Goal: Information Seeking & Learning: Learn about a topic

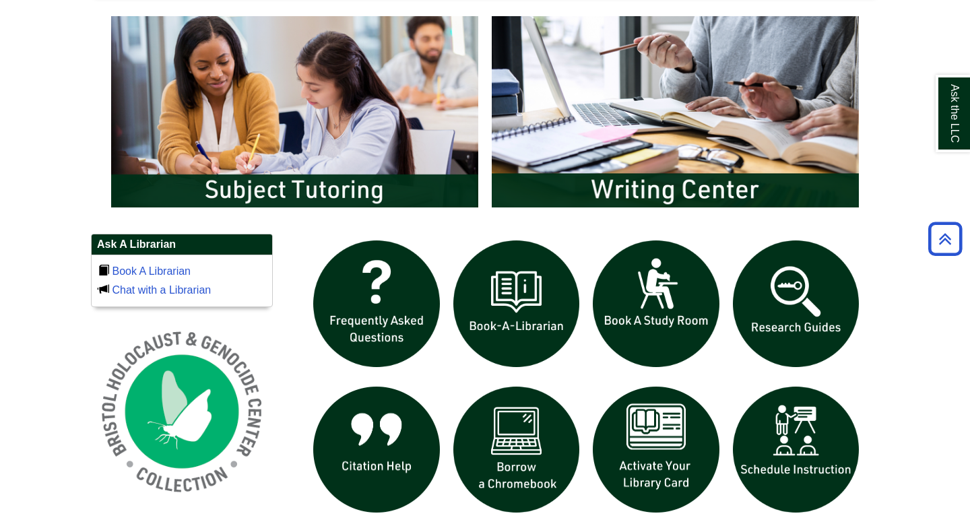
scroll to position [724, 0]
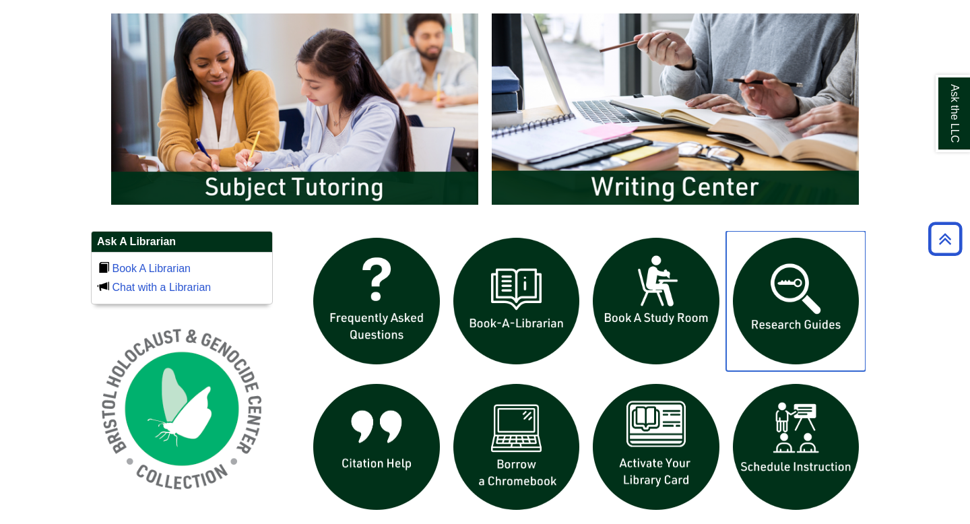
click at [776, 318] on img "slideshow" at bounding box center [796, 301] width 140 height 140
click at [1, 333] on body "Skip to Main Content Toggle navigation Home Access Services Access Services Pol…" at bounding box center [485, 119] width 970 height 1687
click at [154, 245] on h2 "Ask A Librarian" at bounding box center [182, 242] width 180 height 21
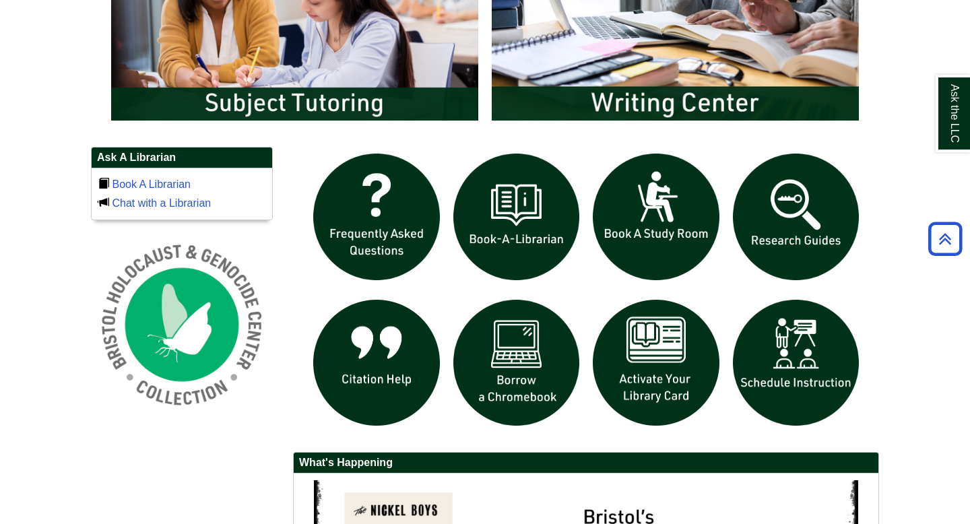
scroll to position [790, 0]
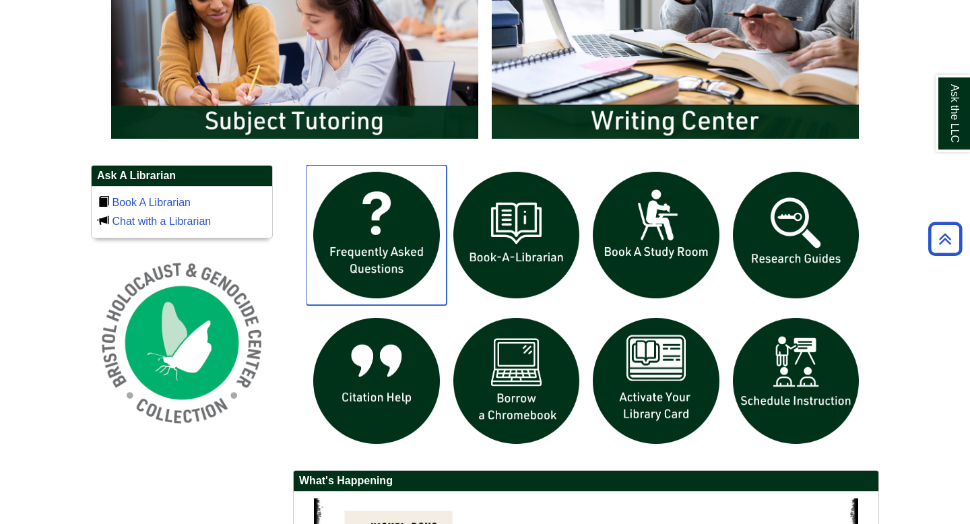
click at [360, 246] on img "slideshow" at bounding box center [376, 235] width 140 height 140
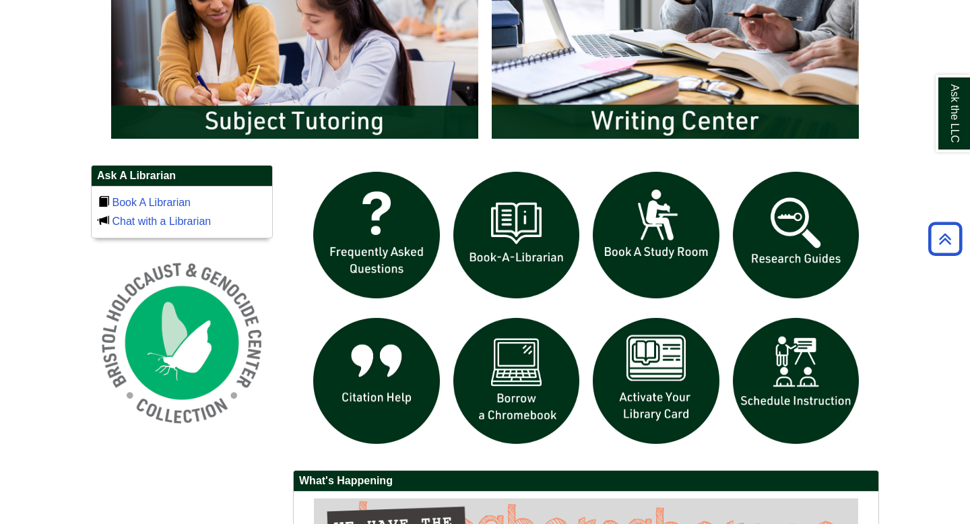
click at [2, 373] on body "Skip to Main Content Toggle navigation Home Access Services Access Services Pol…" at bounding box center [485, 53] width 970 height 1687
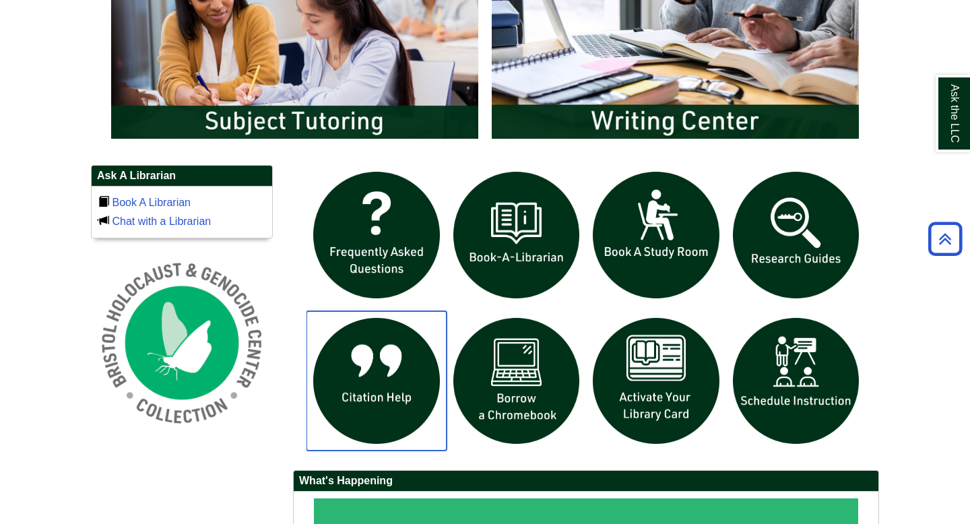
click at [378, 369] on img "slideshow" at bounding box center [376, 381] width 140 height 140
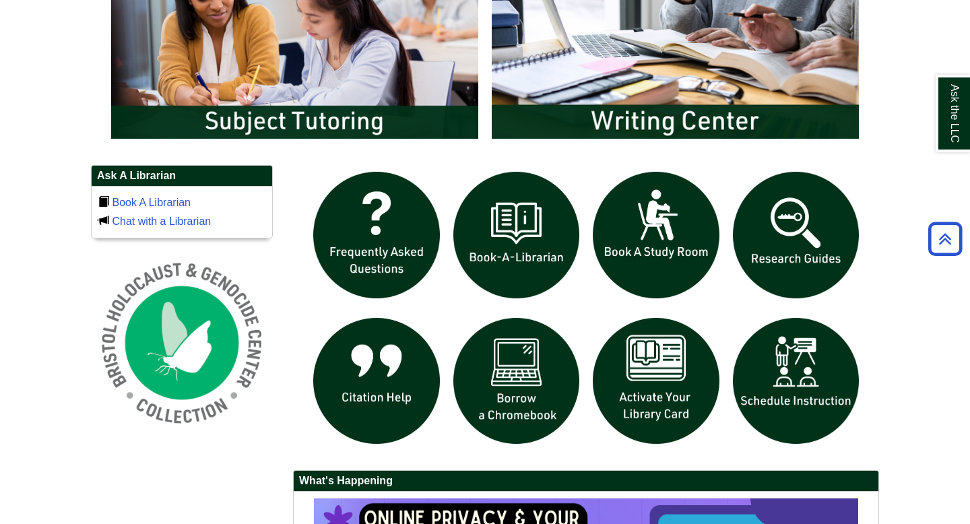
click at [935, 339] on body "Skip to Main Content Toggle navigation Home Access Services Access Services Pol…" at bounding box center [485, 53] width 970 height 1687
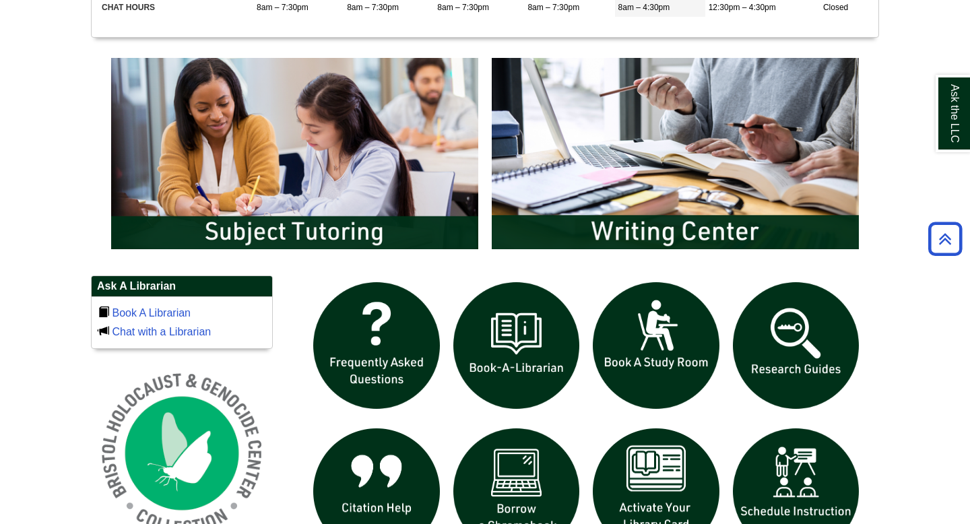
scroll to position [650, 0]
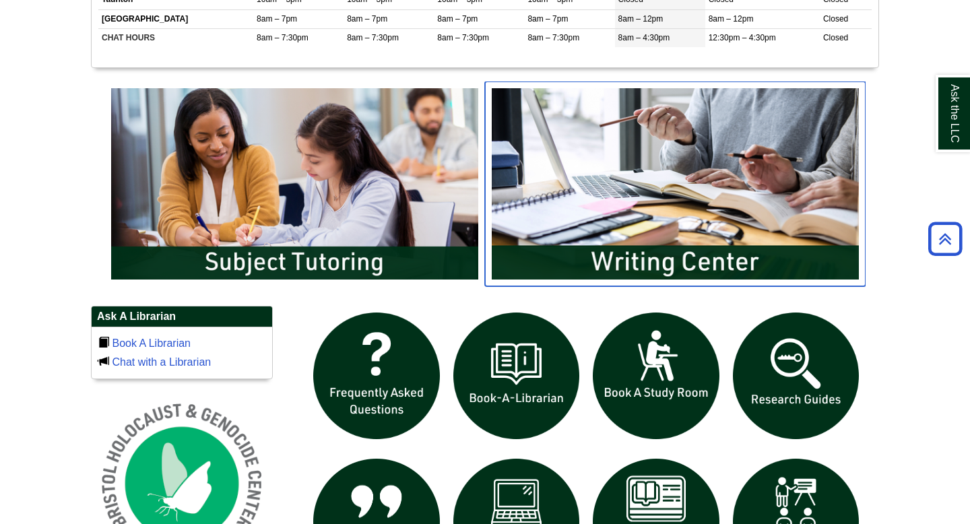
click at [605, 147] on img "slideshow" at bounding box center [675, 183] width 380 height 205
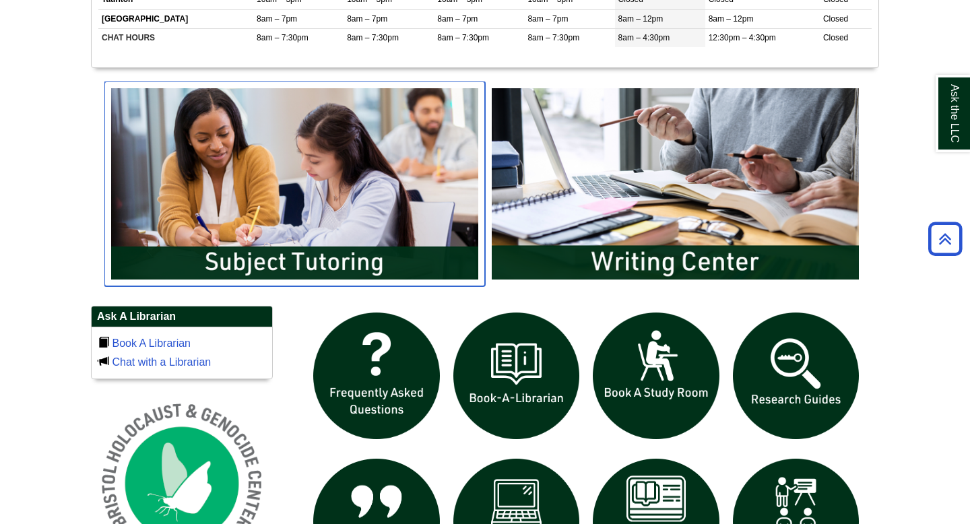
click at [319, 230] on img "slideshow" at bounding box center [294, 183] width 380 height 205
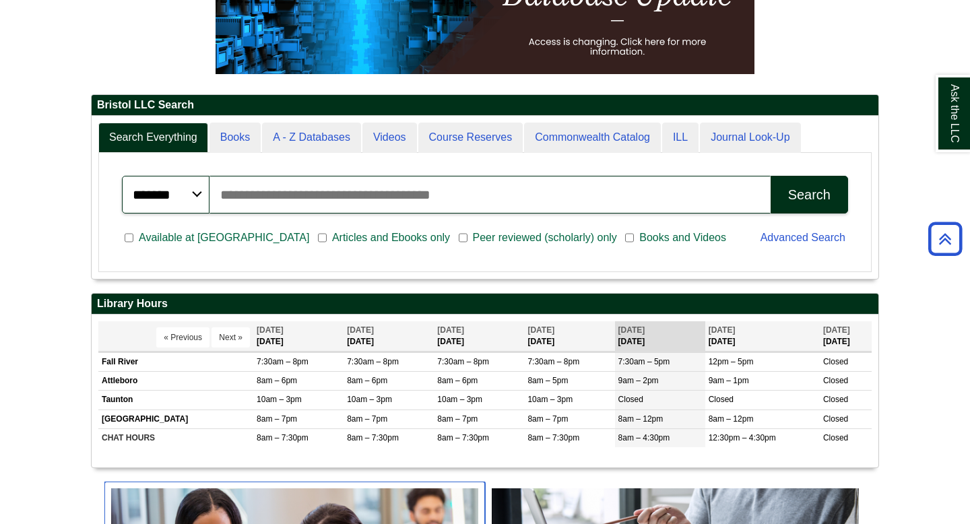
scroll to position [248, 0]
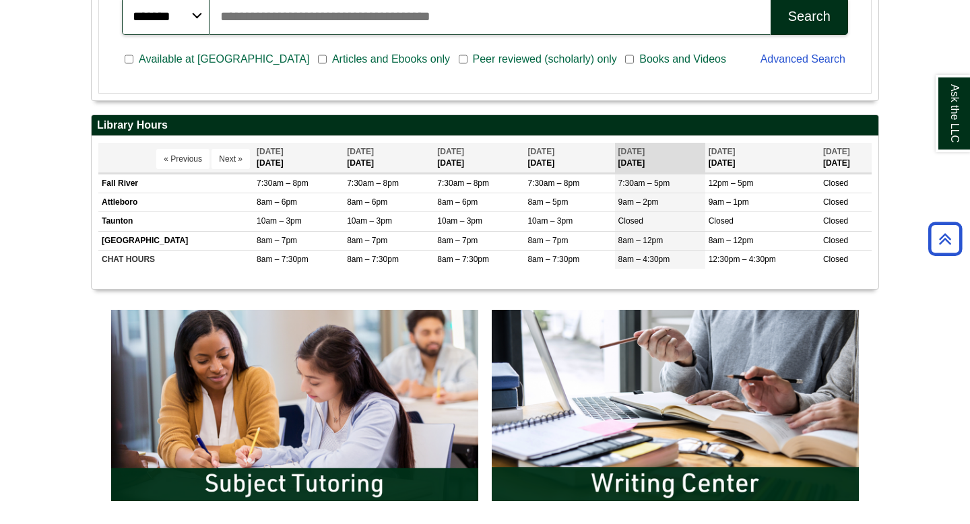
scroll to position [431, 0]
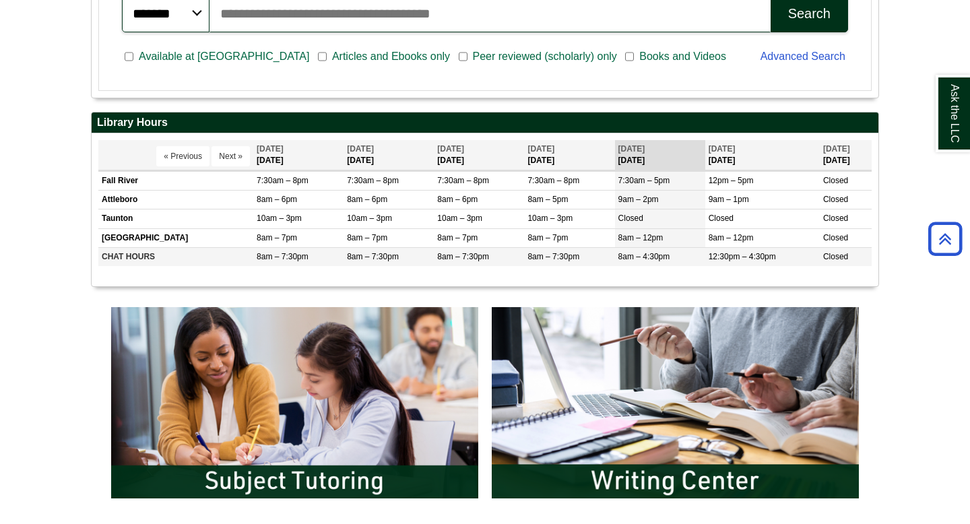
click at [110, 259] on td "CHAT HOURS" at bounding box center [175, 256] width 155 height 19
click at [58, 238] on body "Skip to Main Content Toggle navigation Home Access Services Access Services Pol…" at bounding box center [485, 412] width 970 height 1687
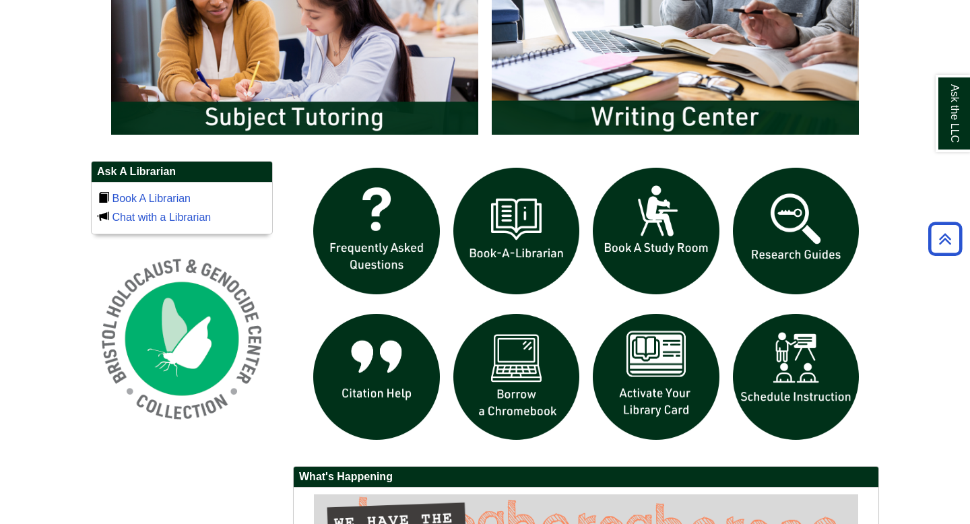
scroll to position [793, 0]
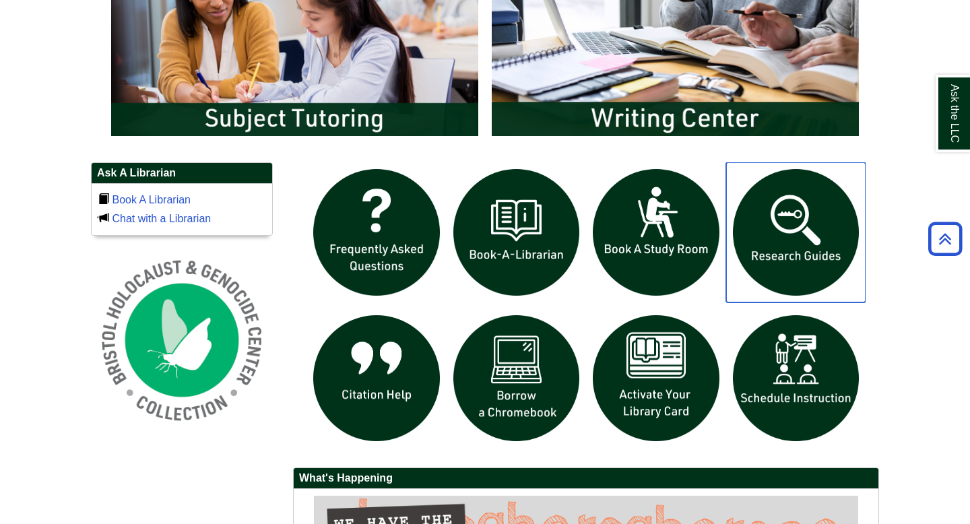
click at [816, 246] on img "slideshow" at bounding box center [796, 232] width 140 height 140
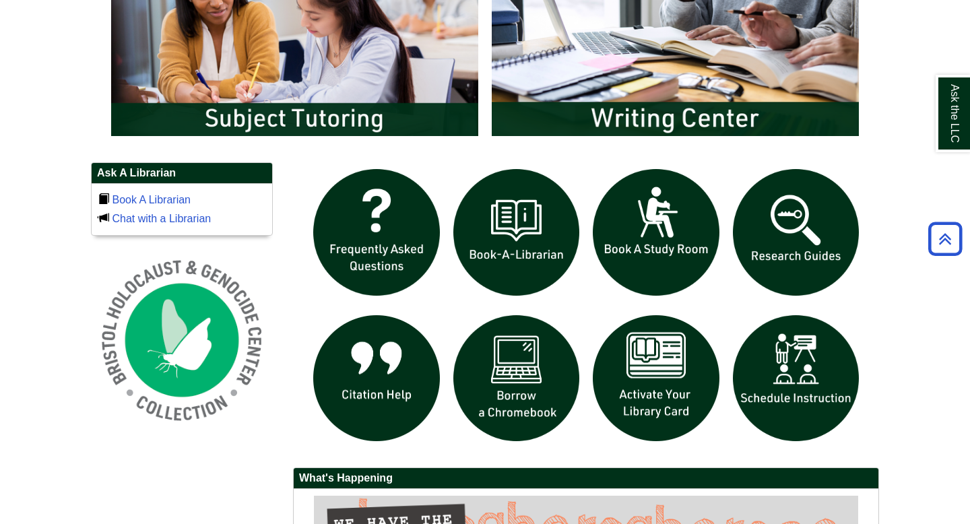
click at [7, 217] on body "Skip to Main Content Toggle navigation Home Access Services Access Services Pol…" at bounding box center [485, 50] width 970 height 1687
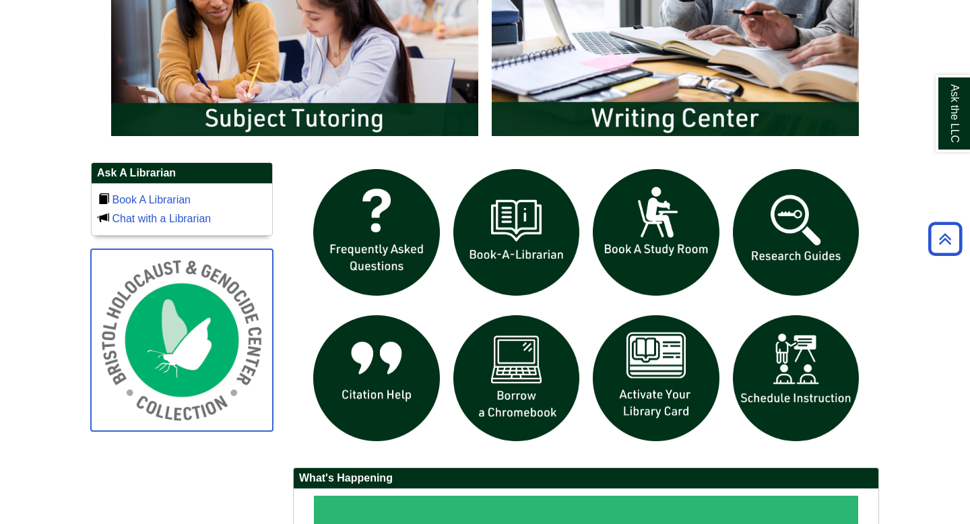
click at [196, 352] on img at bounding box center [182, 340] width 182 height 182
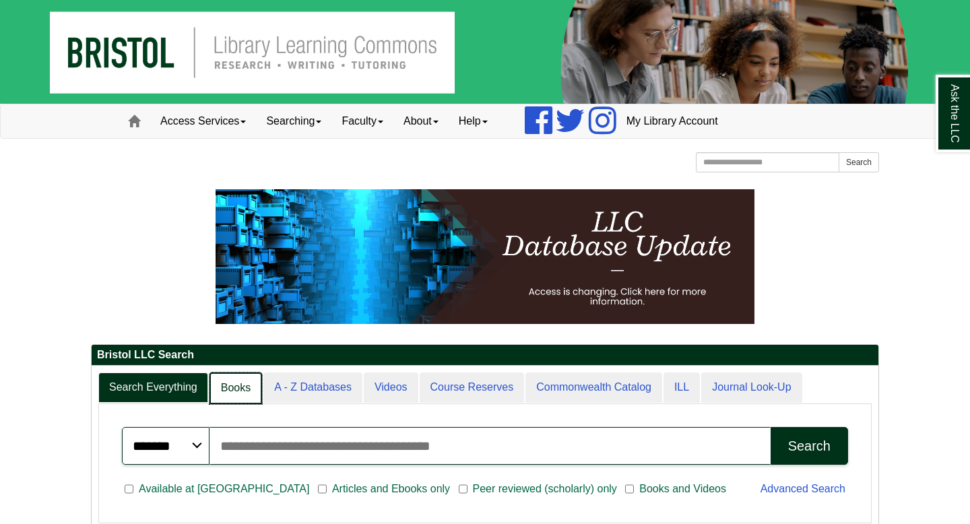
scroll to position [7, 7]
click at [232, 391] on link "Books" at bounding box center [235, 388] width 53 height 32
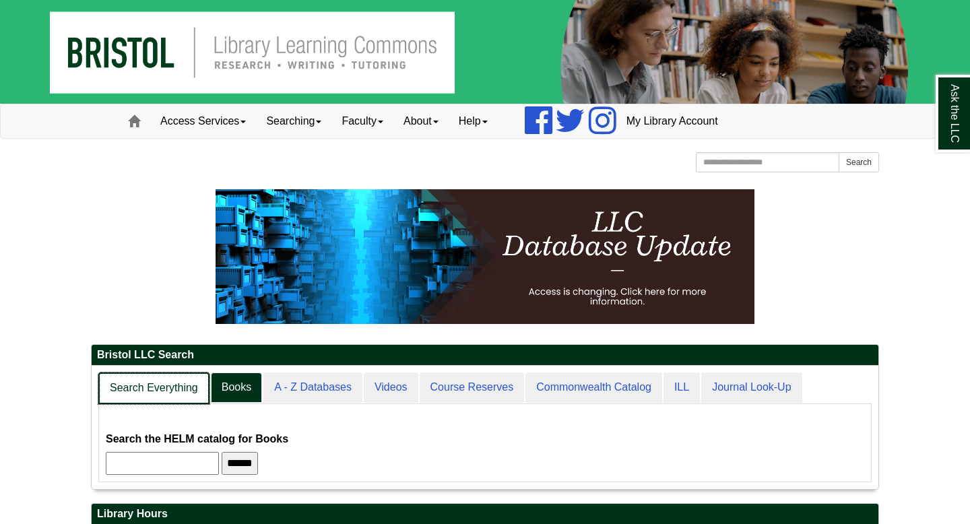
click at [167, 388] on link "Search Everything" at bounding box center [153, 388] width 111 height 32
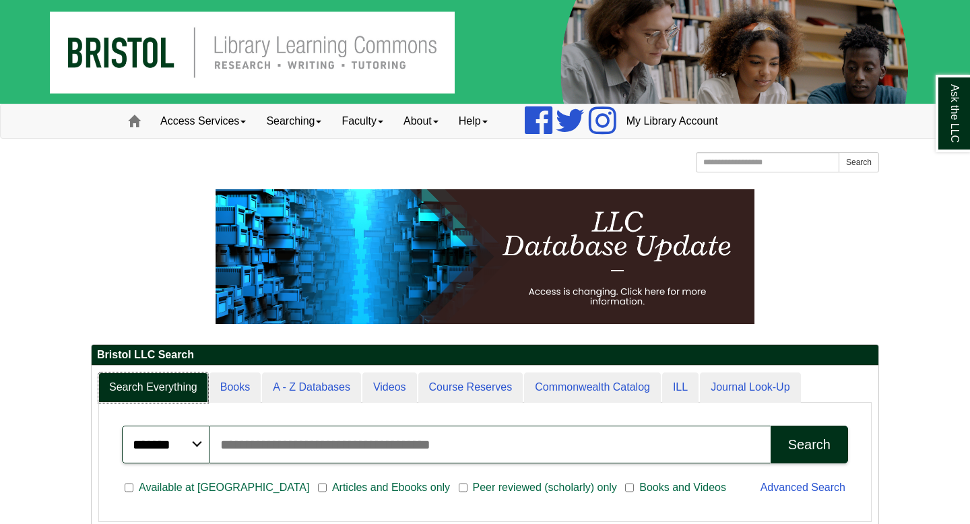
scroll to position [162, 786]
click at [246, 121] on span at bounding box center [242, 122] width 5 height 3
click at [101, 162] on div "Bristol Community College Bristol Community College Library Learning Commons Ho…" at bounding box center [485, 164] width 788 height 24
click at [448, 128] on link "About" at bounding box center [420, 121] width 55 height 34
click at [314, 181] on div at bounding box center [485, 179] width 788 height 7
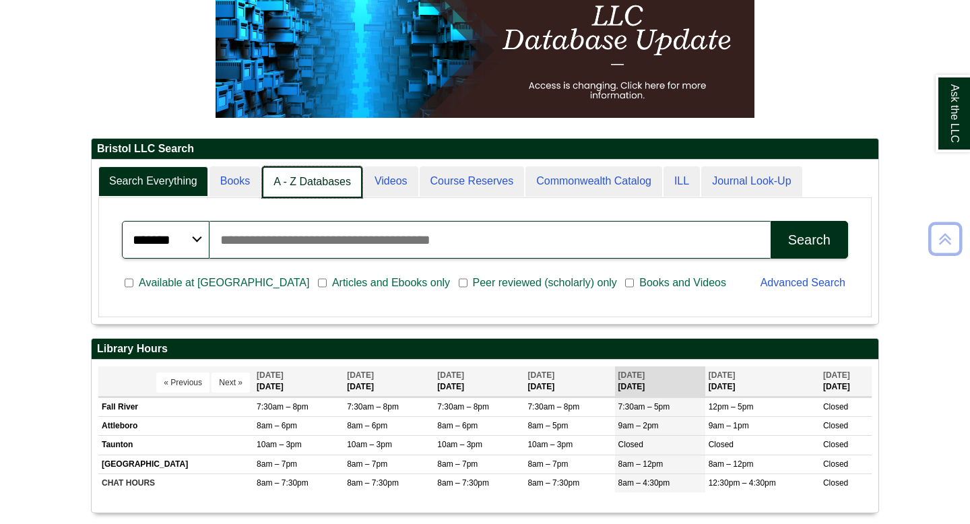
scroll to position [7, 7]
click at [296, 180] on link "A - Z Databases" at bounding box center [312, 182] width 100 height 32
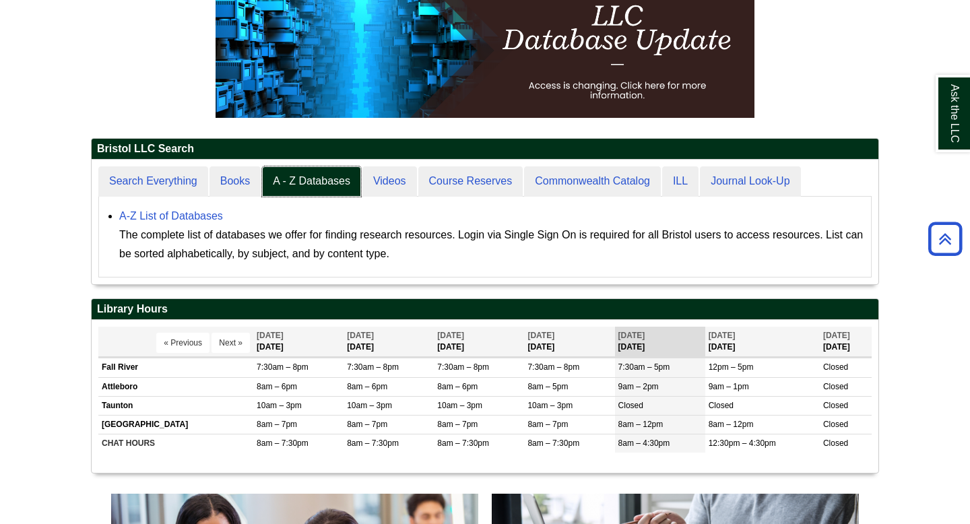
scroll to position [124, 786]
click at [192, 217] on link "A-Z List of Databases" at bounding box center [171, 215] width 104 height 11
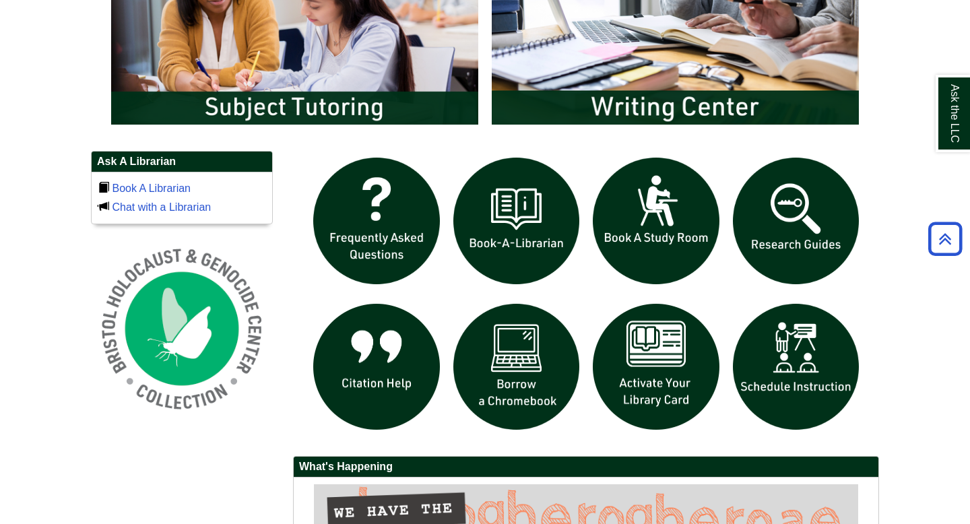
scroll to position [768, 0]
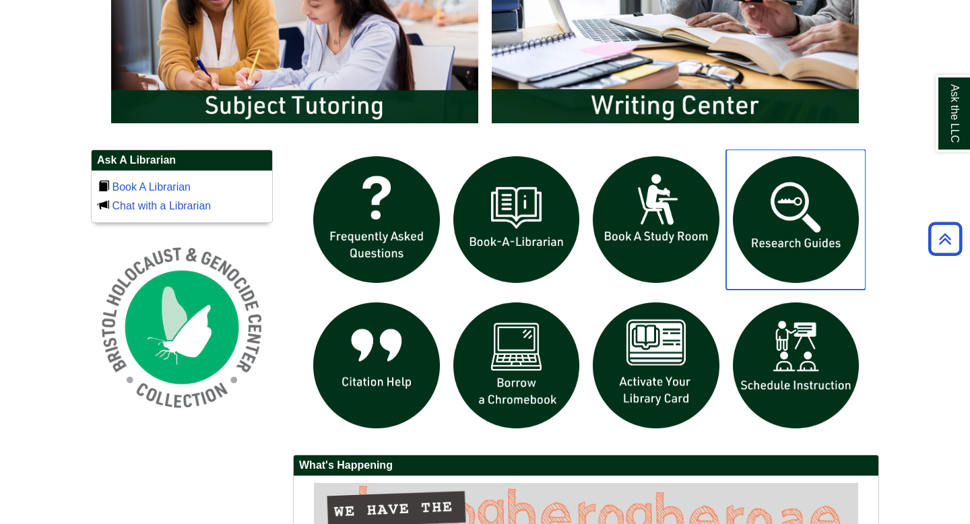
click at [784, 214] on img "slideshow" at bounding box center [796, 219] width 140 height 140
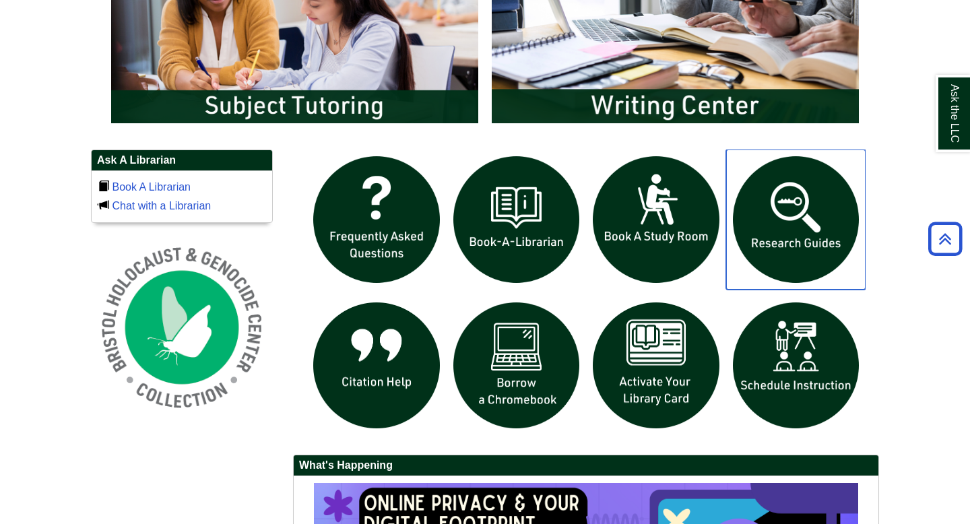
click at [828, 225] on img "slideshow" at bounding box center [796, 219] width 140 height 140
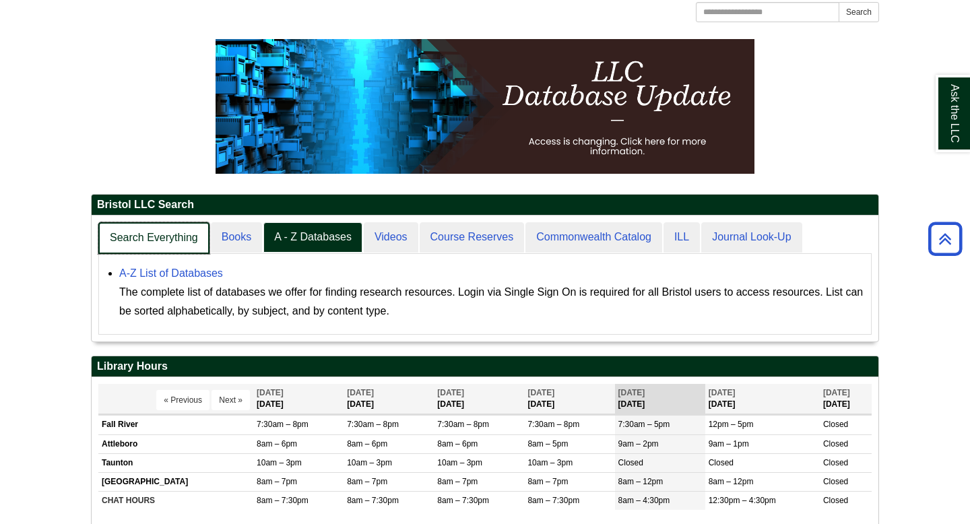
scroll to position [125, 786]
click at [146, 234] on link "Search Everything" at bounding box center [153, 238] width 111 height 32
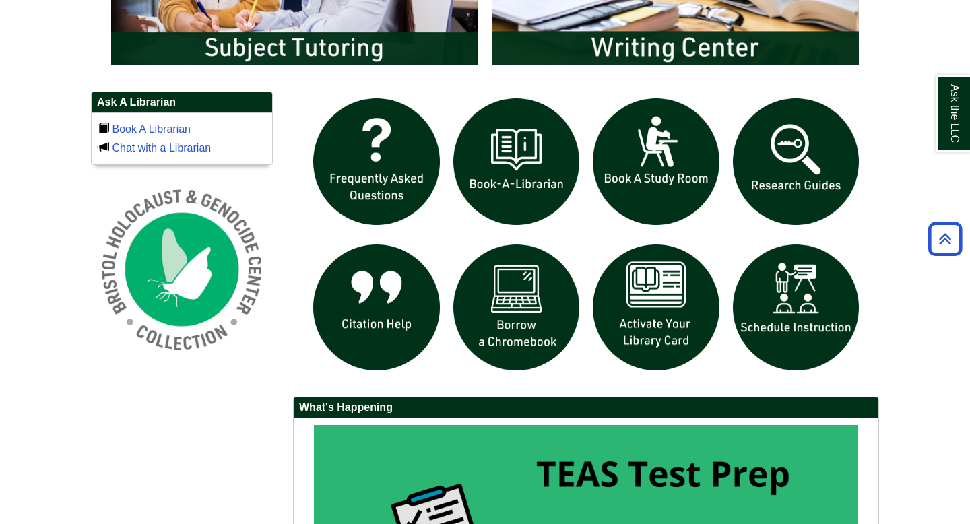
scroll to position [911, 0]
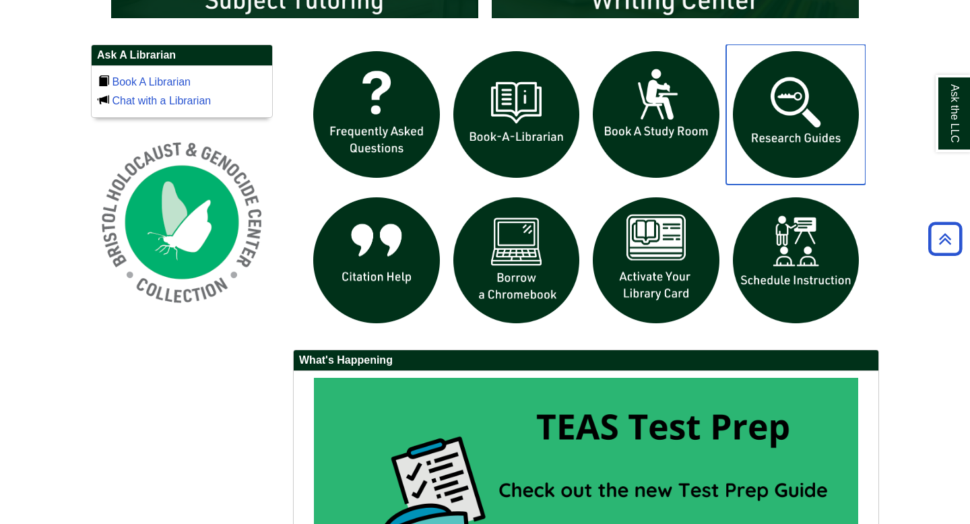
click at [762, 141] on img "slideshow" at bounding box center [796, 114] width 140 height 140
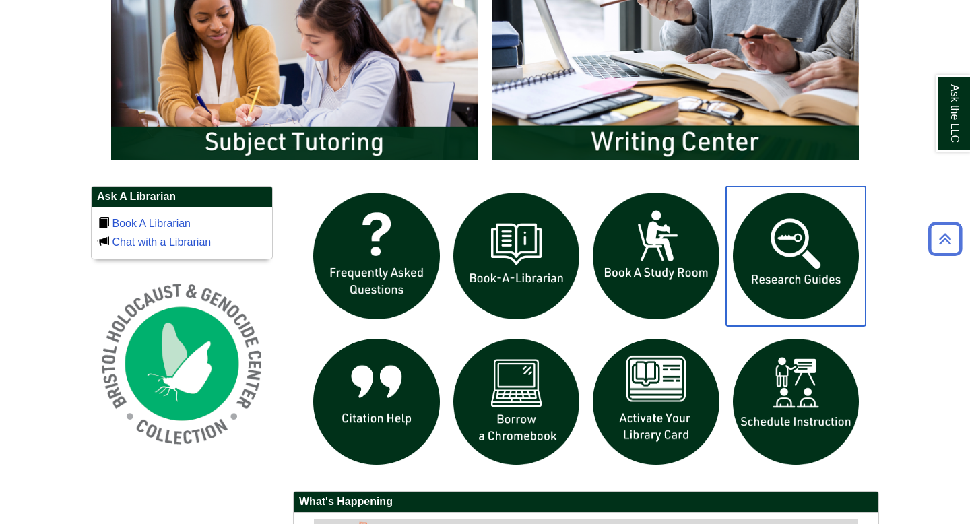
scroll to position [814, 0]
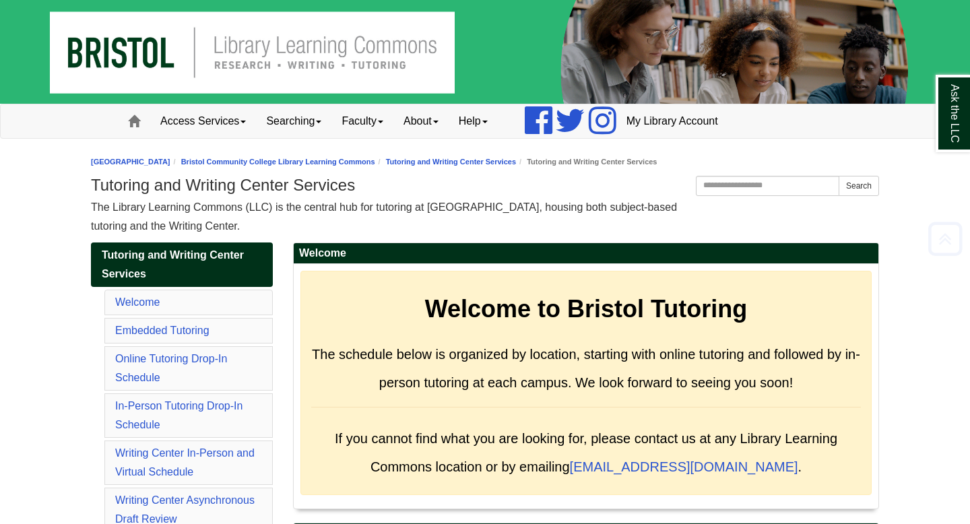
scroll to position [6304, 0]
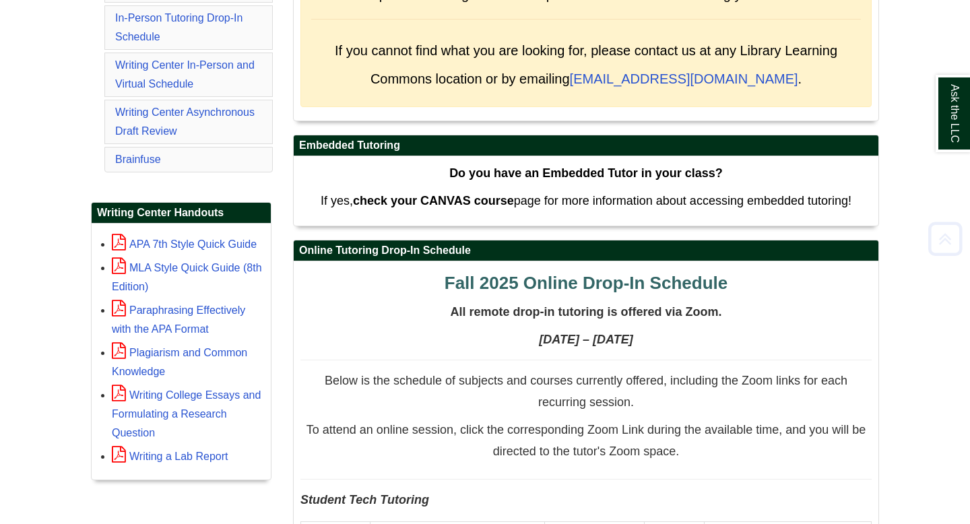
scroll to position [395, 0]
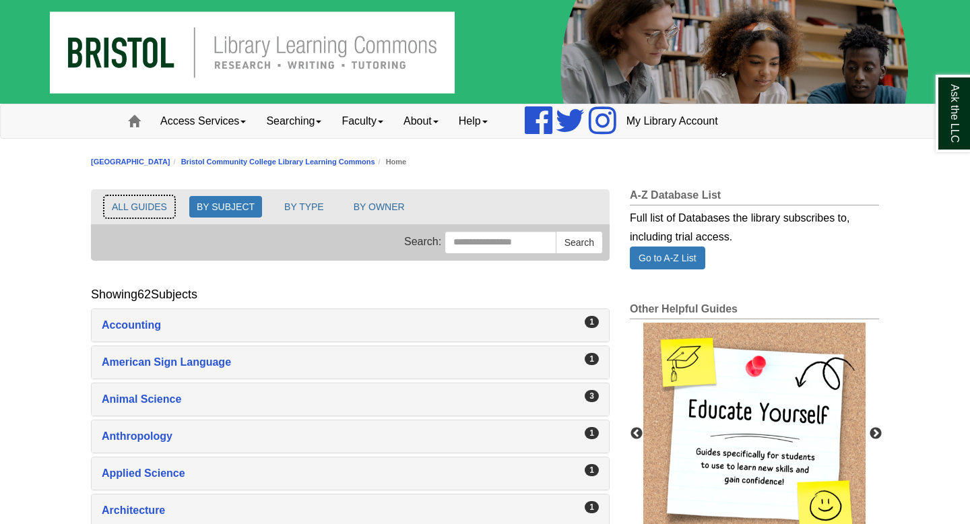
click at [137, 208] on button "ALL GUIDES" at bounding box center [139, 207] width 70 height 22
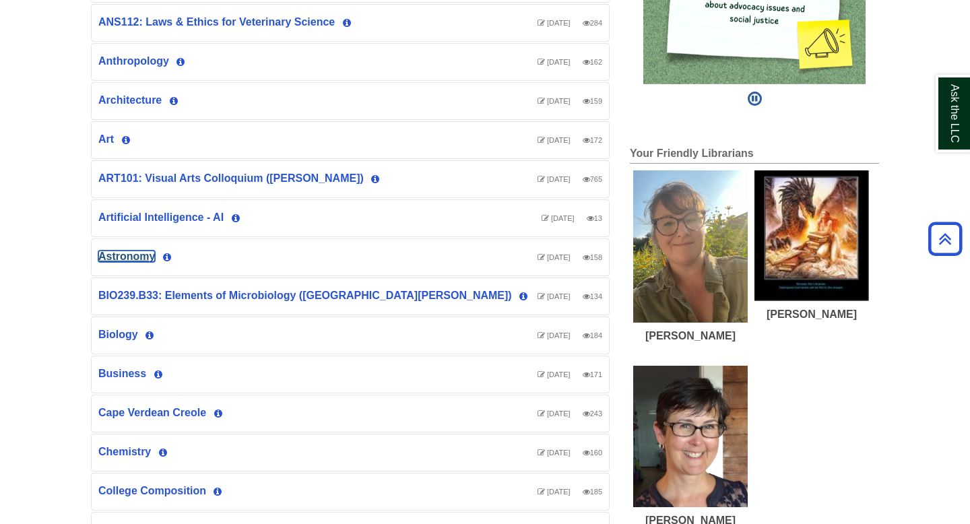
click at [129, 257] on link "Astronomy" at bounding box center [126, 255] width 57 height 11
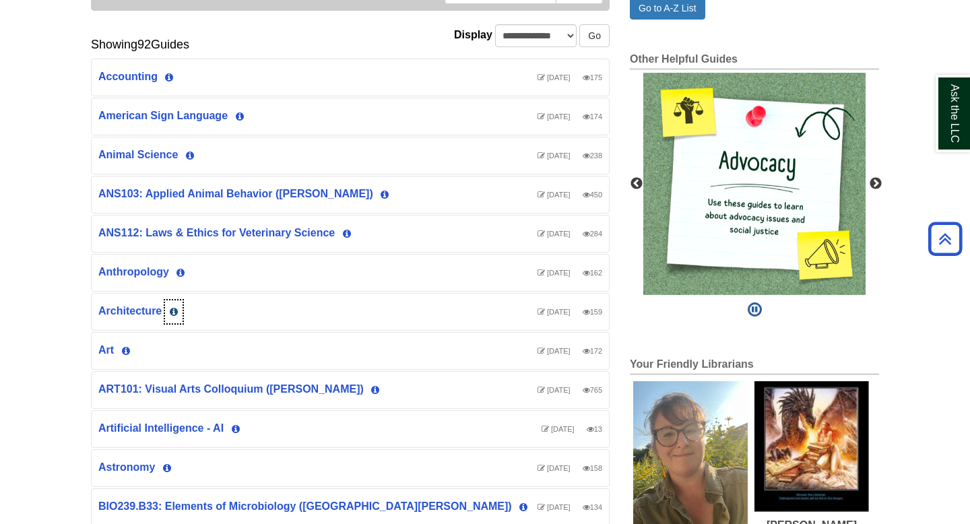
click at [173, 313] on icon "List of Guides" at bounding box center [174, 311] width 8 height 9
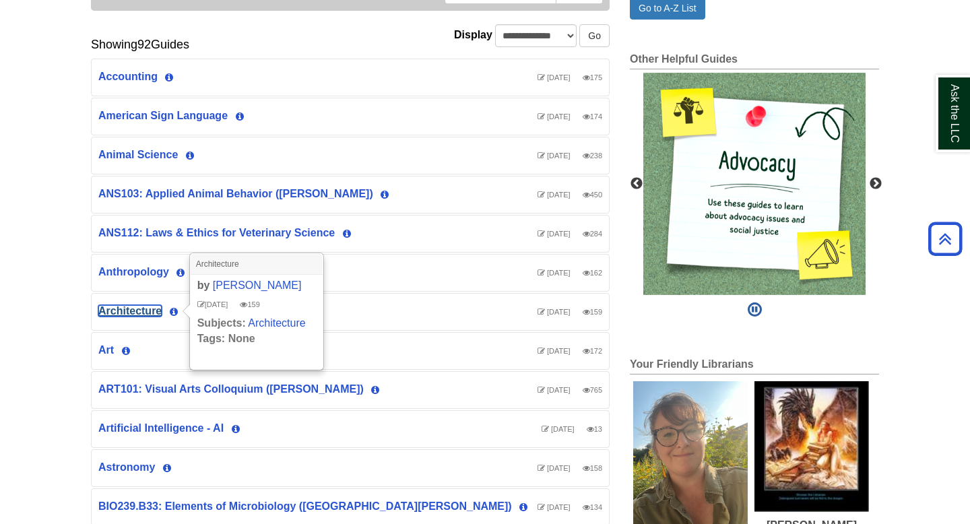
click at [133, 308] on link "Architecture" at bounding box center [129, 310] width 63 height 11
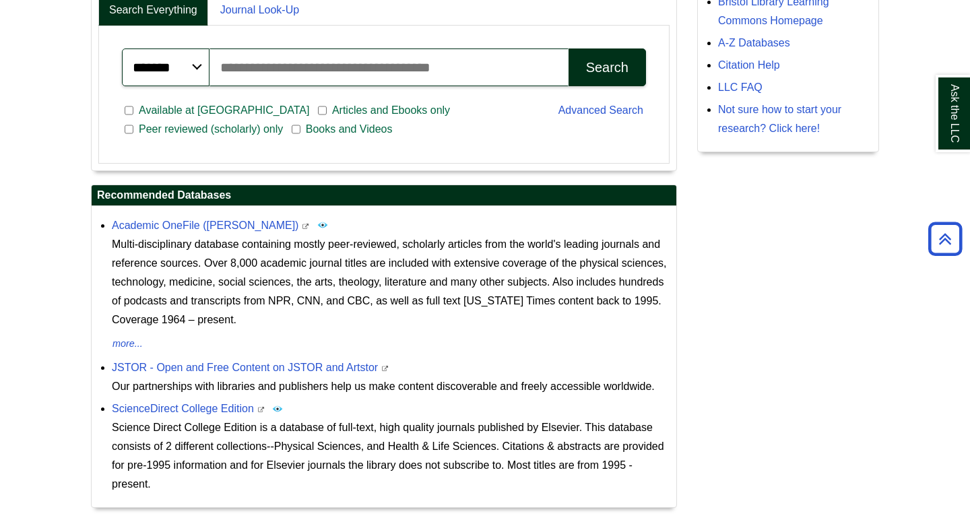
scroll to position [430, 0]
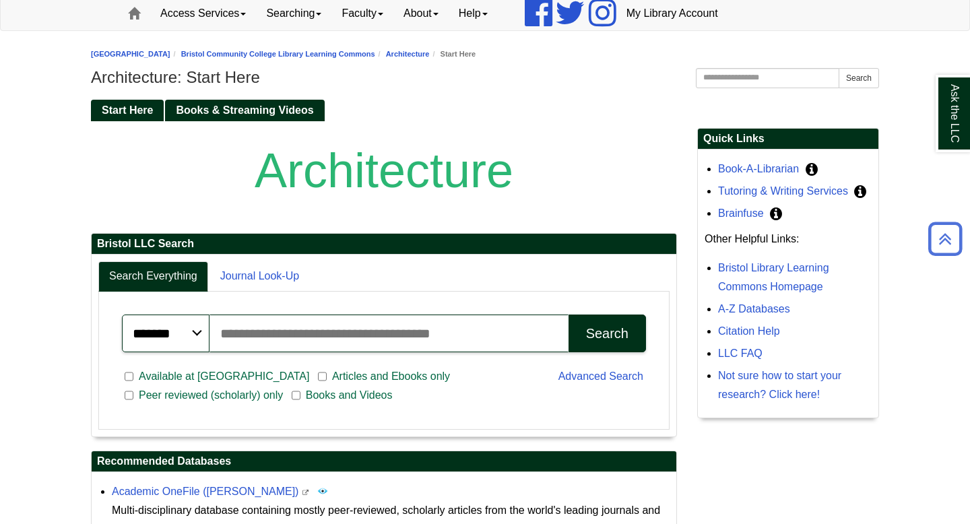
scroll to position [104, 0]
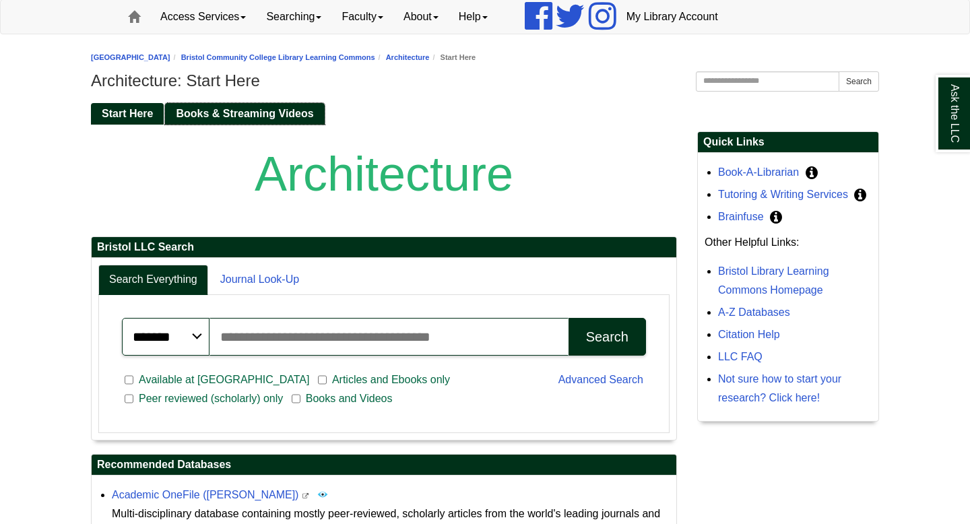
click at [199, 110] on span "Books & Streaming Videos" at bounding box center [244, 113] width 137 height 11
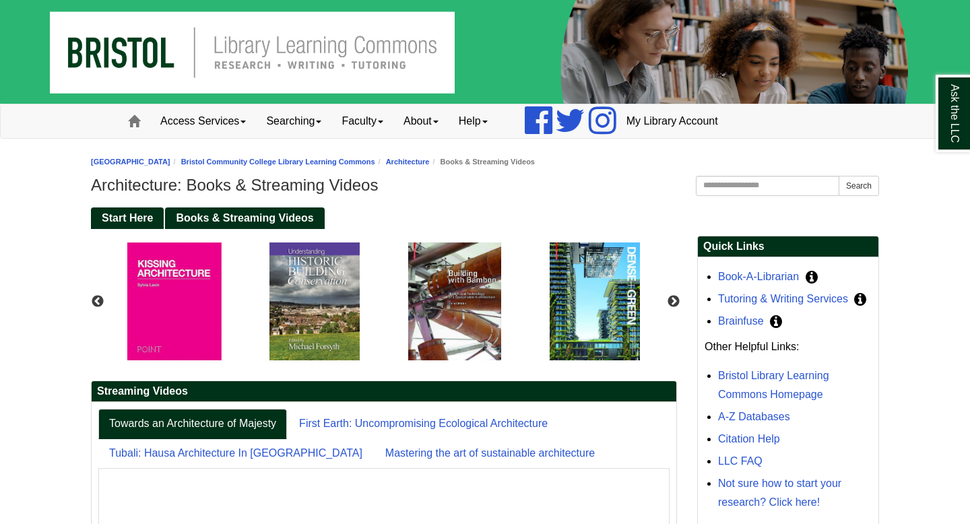
scroll to position [268, 180]
click at [124, 217] on span "Start Here" at bounding box center [127, 217] width 51 height 11
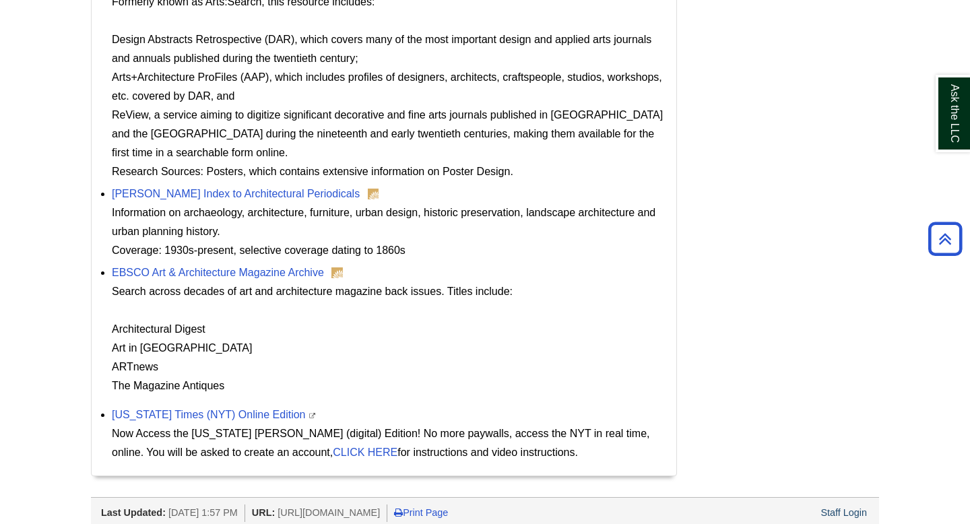
scroll to position [786, 0]
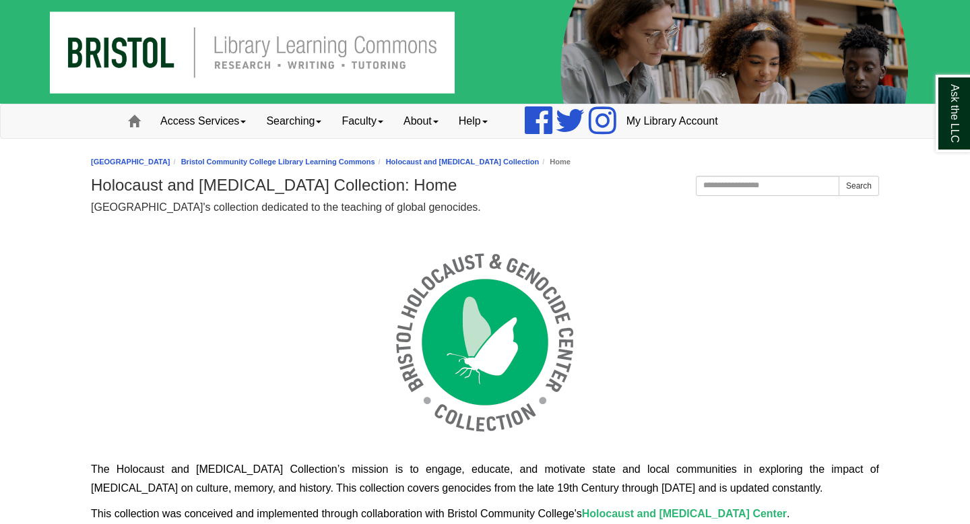
scroll to position [51, 788]
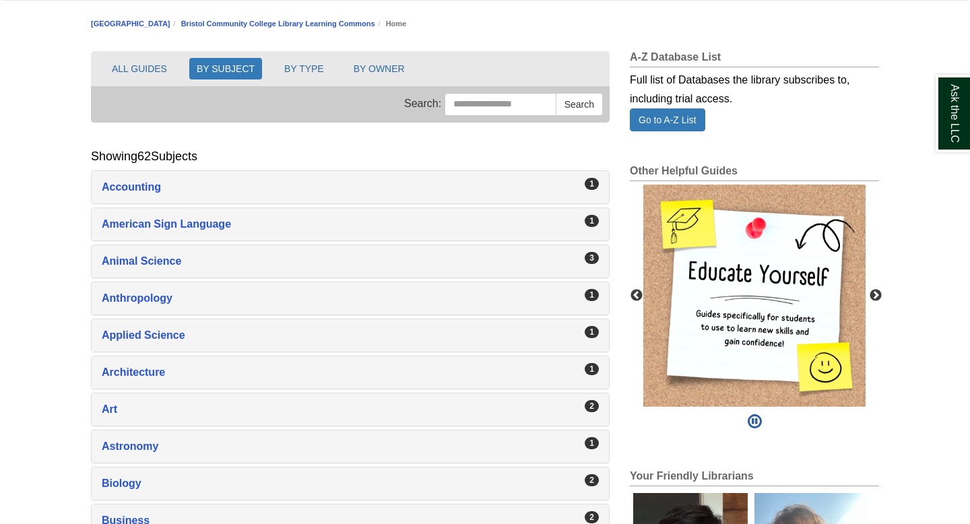
scroll to position [145, 0]
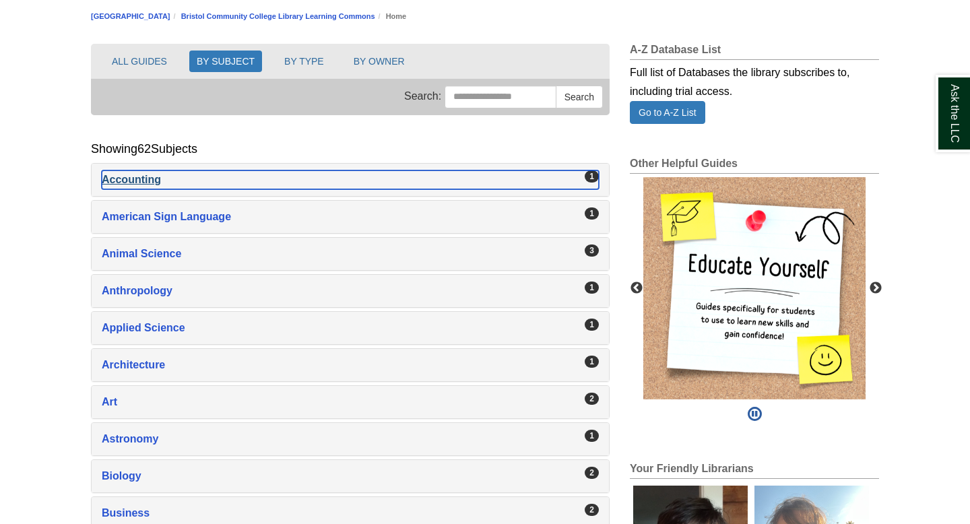
click at [593, 178] on div "1" at bounding box center [591, 176] width 14 height 12
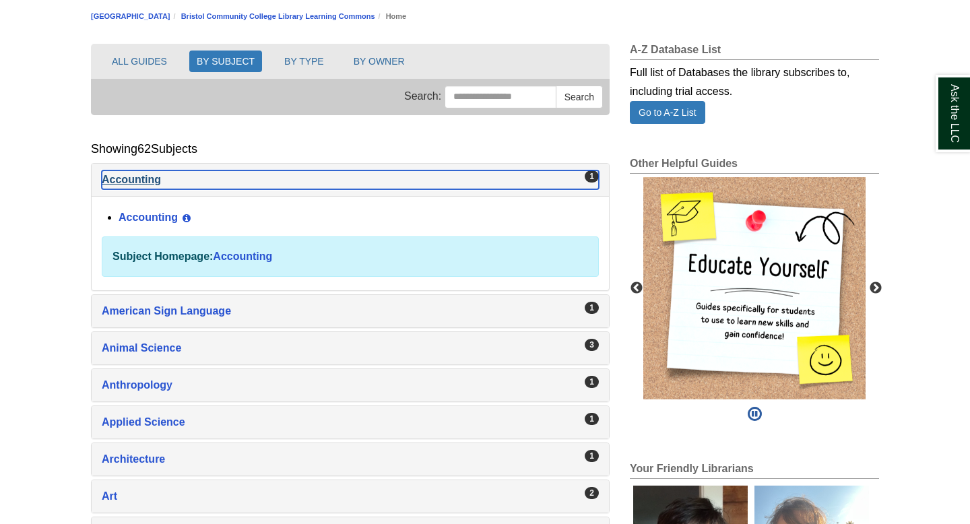
click at [593, 178] on div "1" at bounding box center [591, 176] width 14 height 12
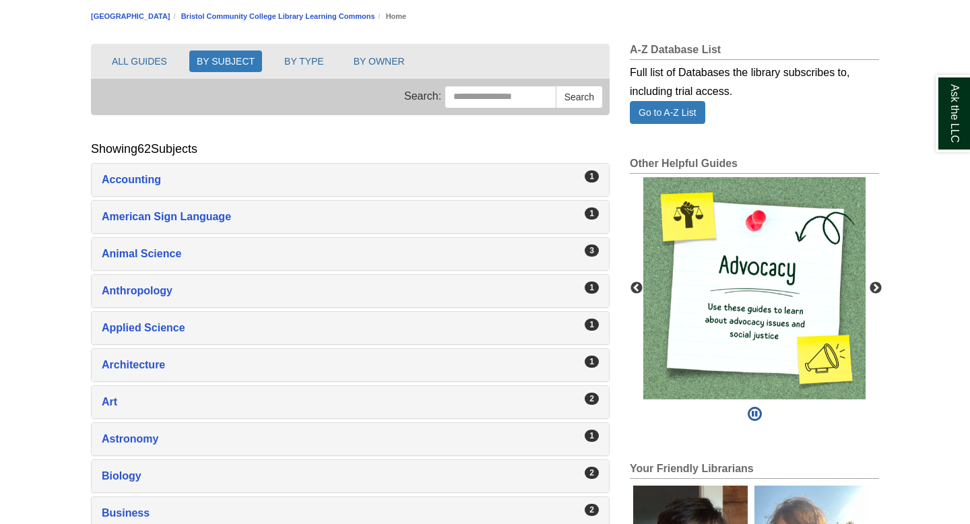
click at [440, 141] on div "**********" at bounding box center [350, 103] width 518 height 119
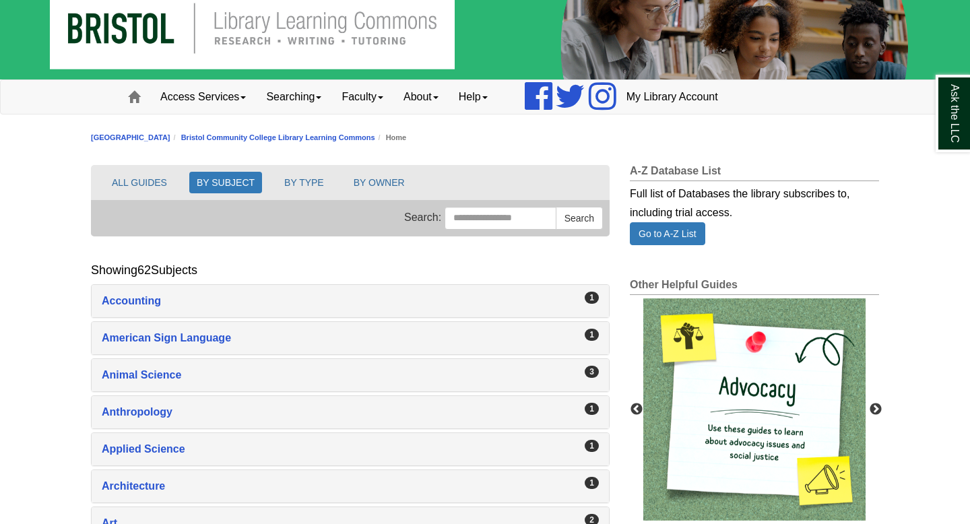
scroll to position [26, 0]
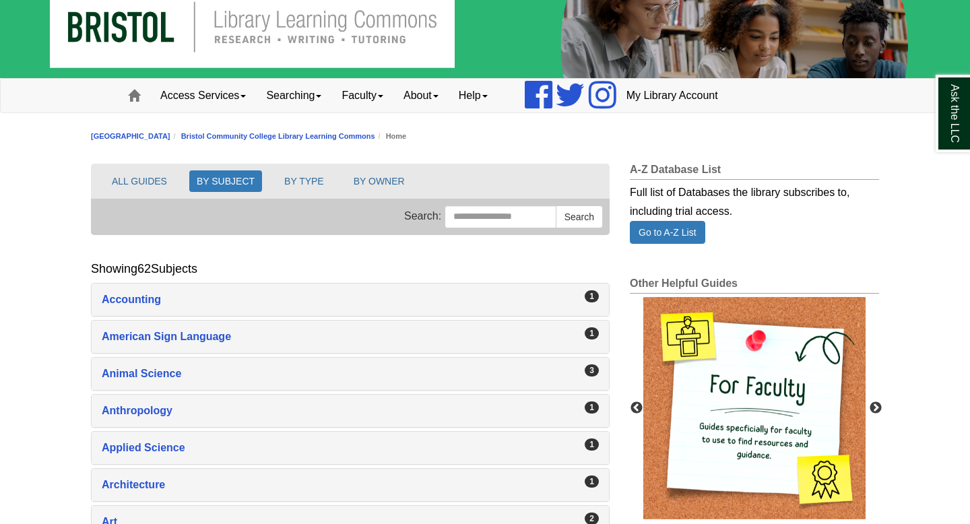
click at [130, 174] on button "ALL GUIDES" at bounding box center [139, 181] width 70 height 22
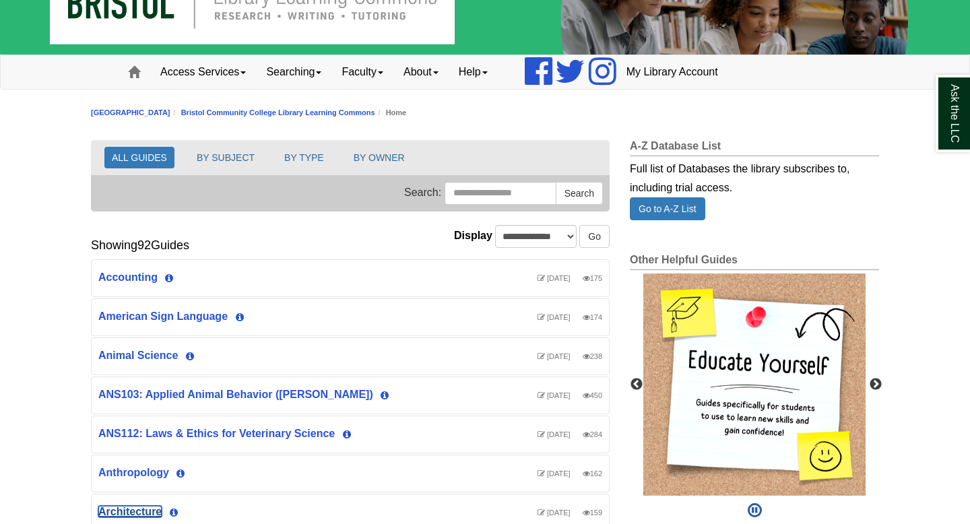
click at [139, 510] on link "Architecture" at bounding box center [129, 511] width 63 height 11
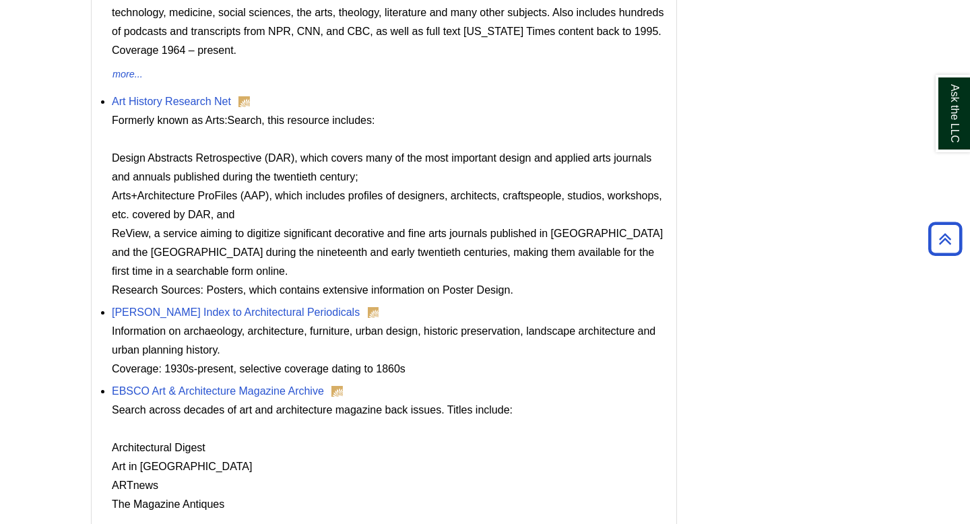
scroll to position [644, 0]
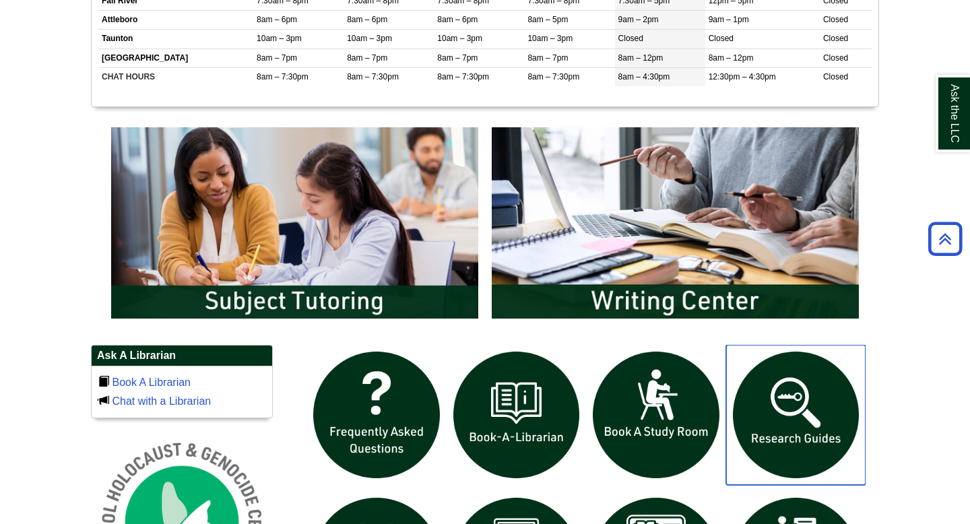
click at [793, 433] on img "slideshow" at bounding box center [796, 415] width 140 height 140
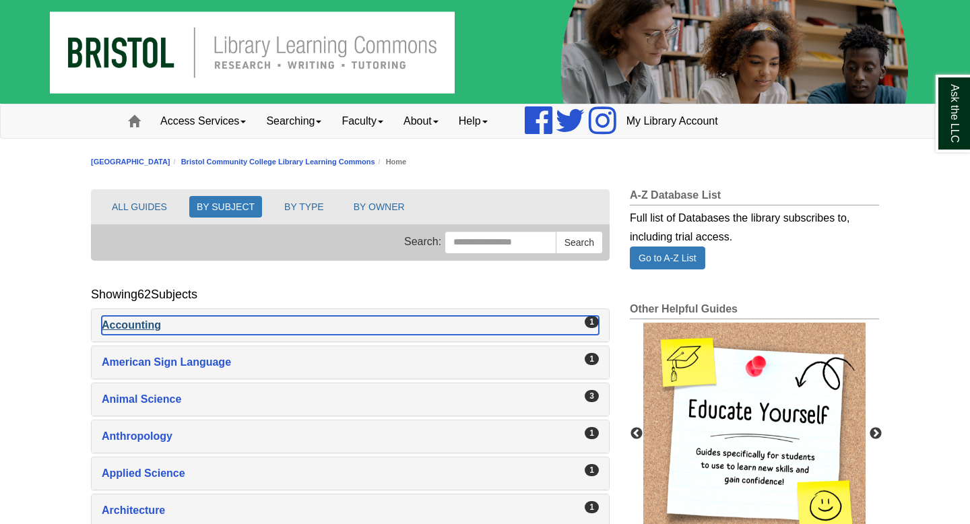
click at [533, 317] on div "Accounting , 1 guides" at bounding box center [350, 325] width 497 height 19
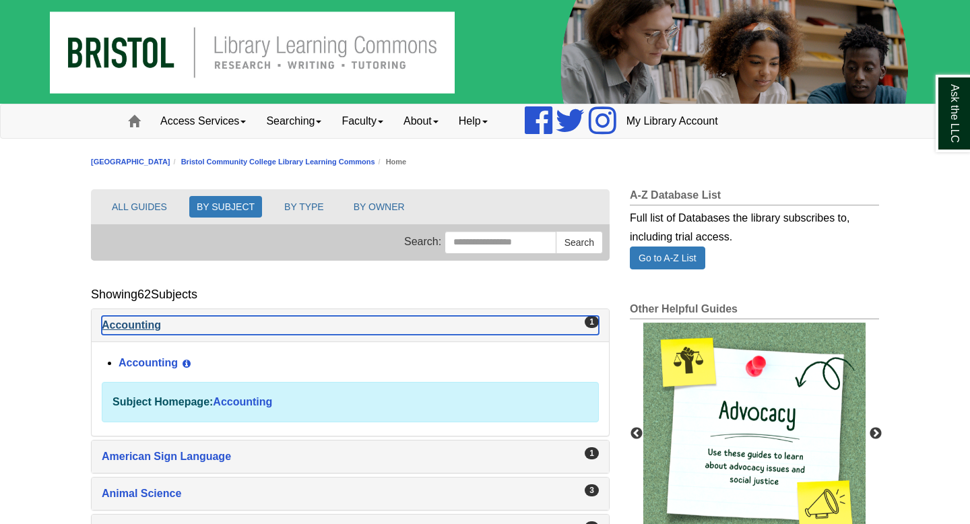
click at [498, 319] on div "Accounting , 1 guides" at bounding box center [350, 325] width 497 height 19
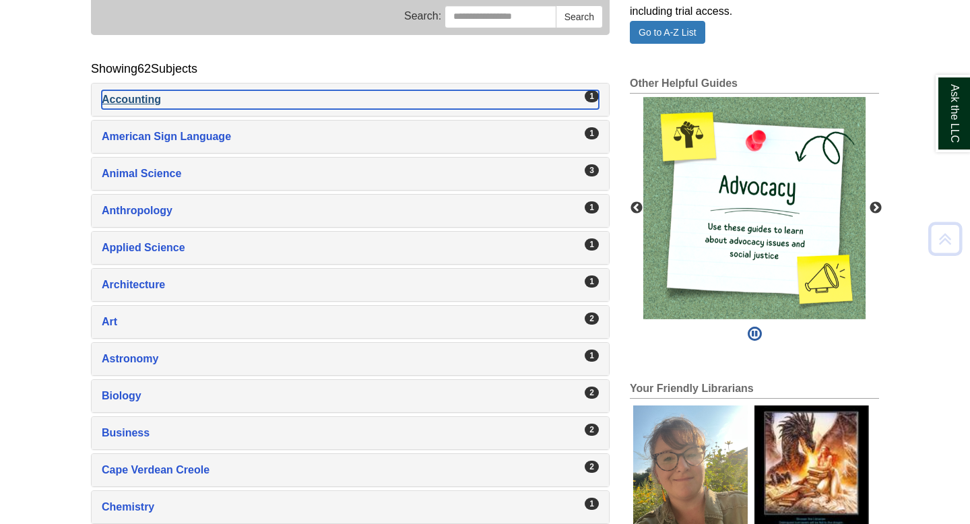
scroll to position [259, 0]
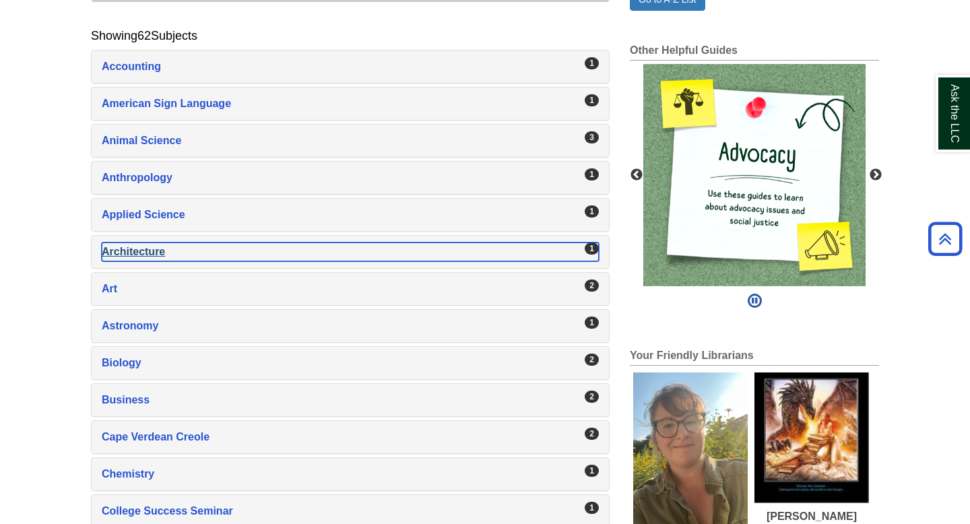
click at [119, 257] on div "Architecture , 1 guides" at bounding box center [350, 251] width 497 height 19
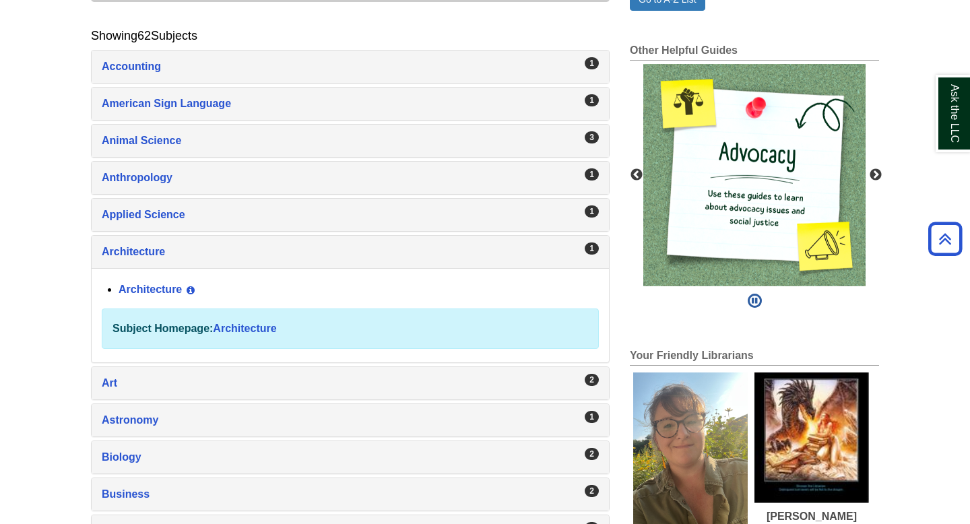
click at [163, 282] on div "Architecture View Guide Info" at bounding box center [359, 290] width 480 height 23
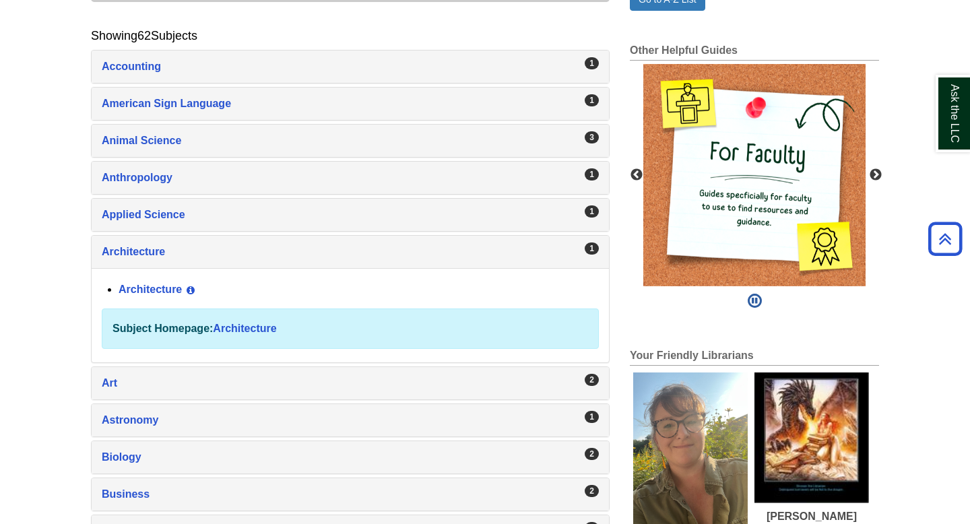
click at [164, 296] on div "Architecture View Guide Info" at bounding box center [359, 290] width 480 height 23
click at [161, 290] on link "Architecture" at bounding box center [150, 288] width 63 height 11
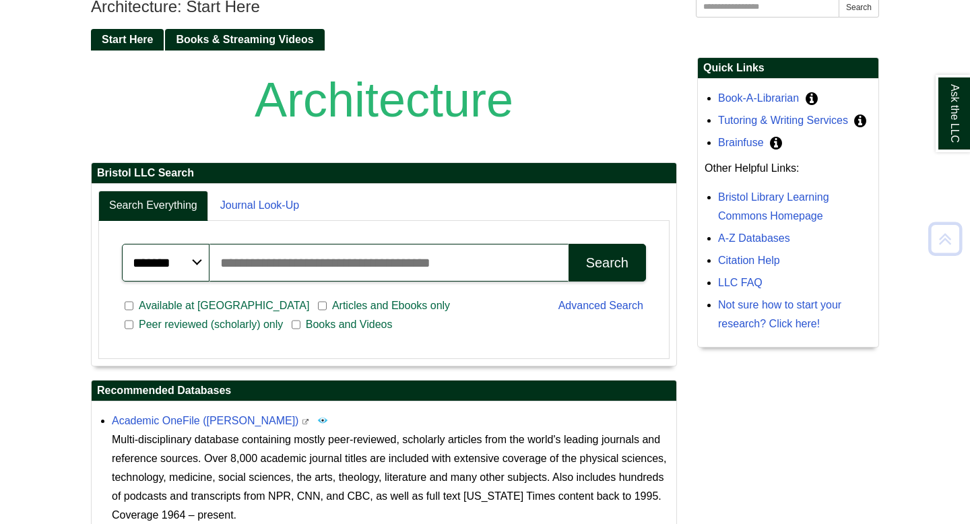
scroll to position [187, 0]
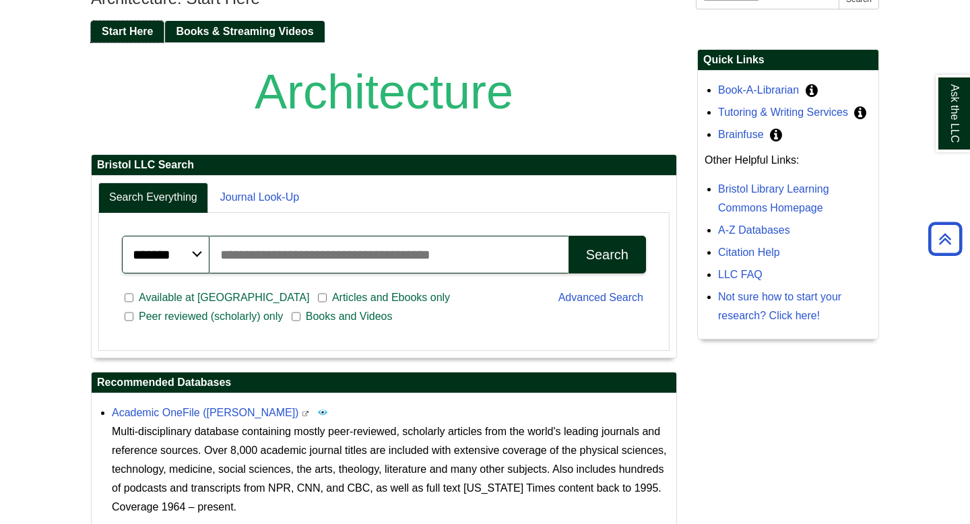
click at [122, 36] on span "Start Here" at bounding box center [127, 31] width 51 height 11
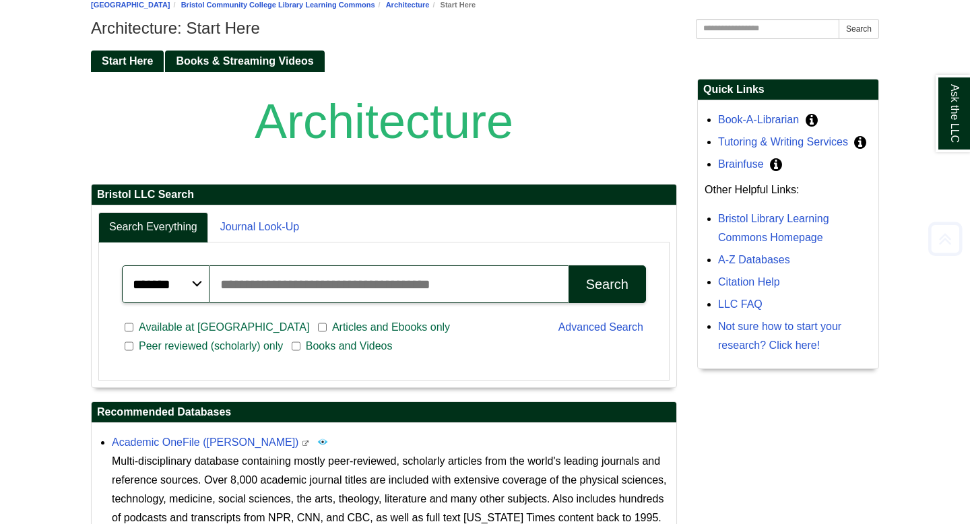
scroll to position [159, 0]
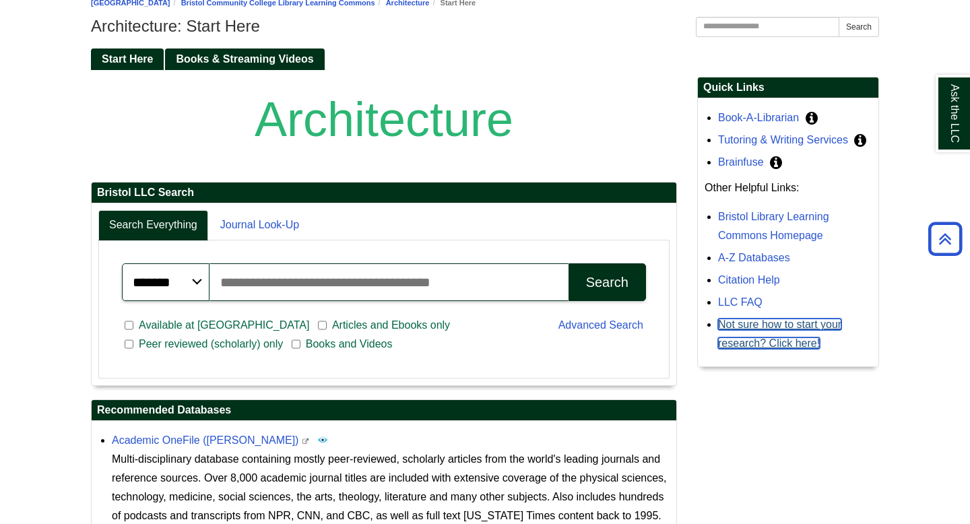
click at [735, 326] on link "Not sure how to start your research? Click here!" at bounding box center [779, 333] width 123 height 30
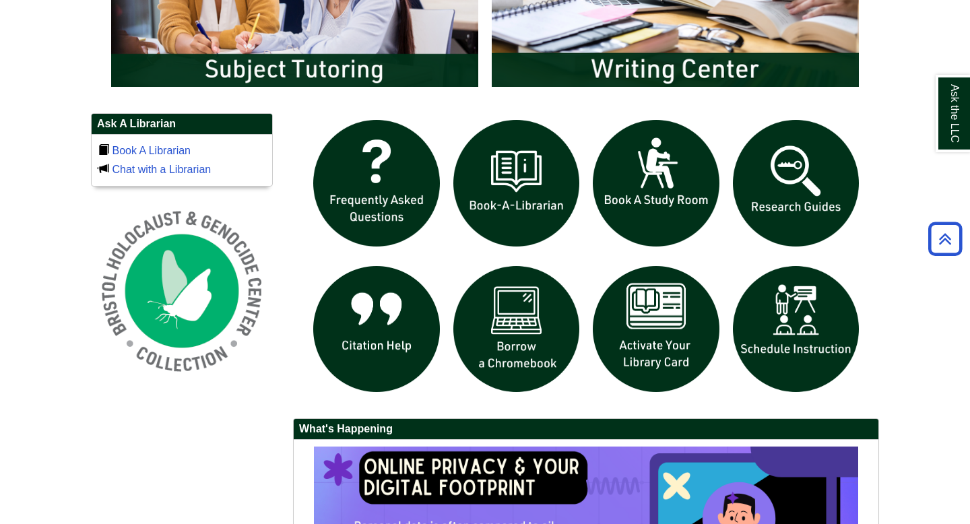
scroll to position [847, 0]
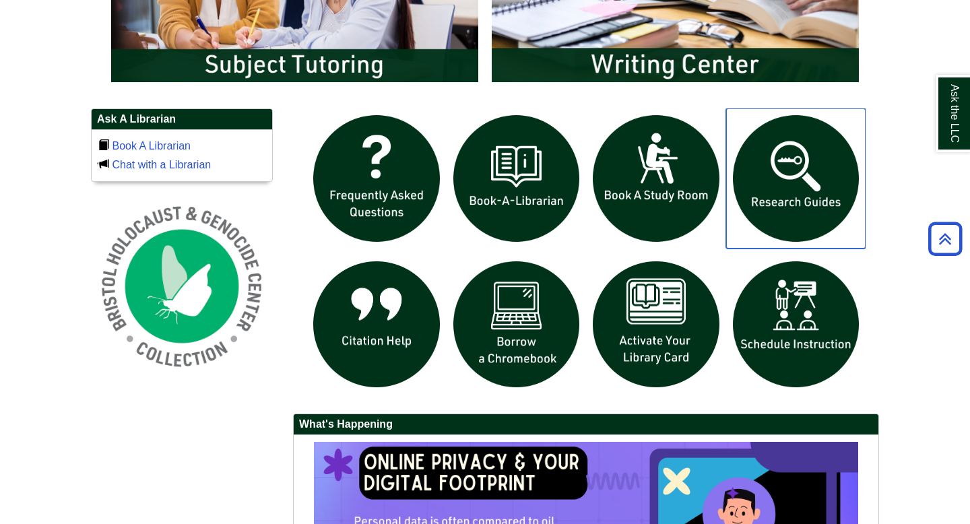
click at [786, 168] on img "slideshow" at bounding box center [796, 178] width 140 height 140
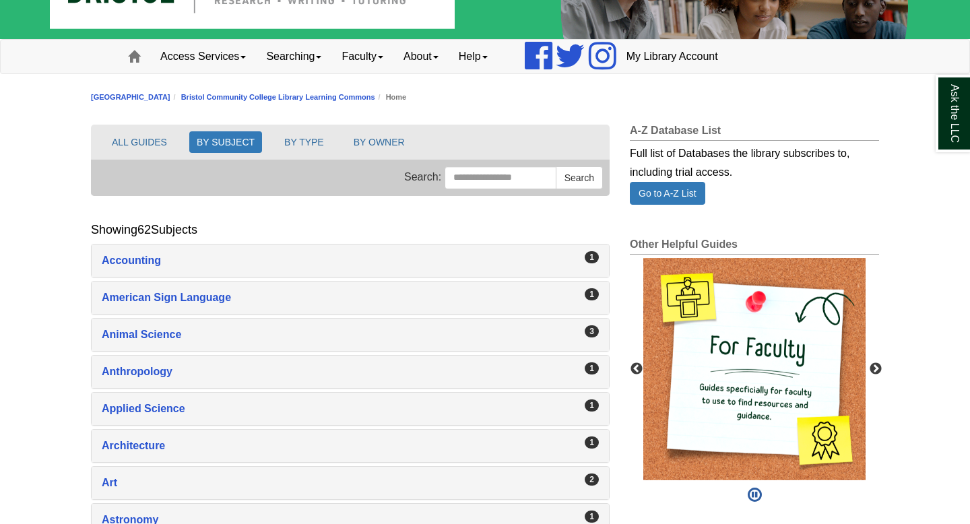
scroll to position [66, 0]
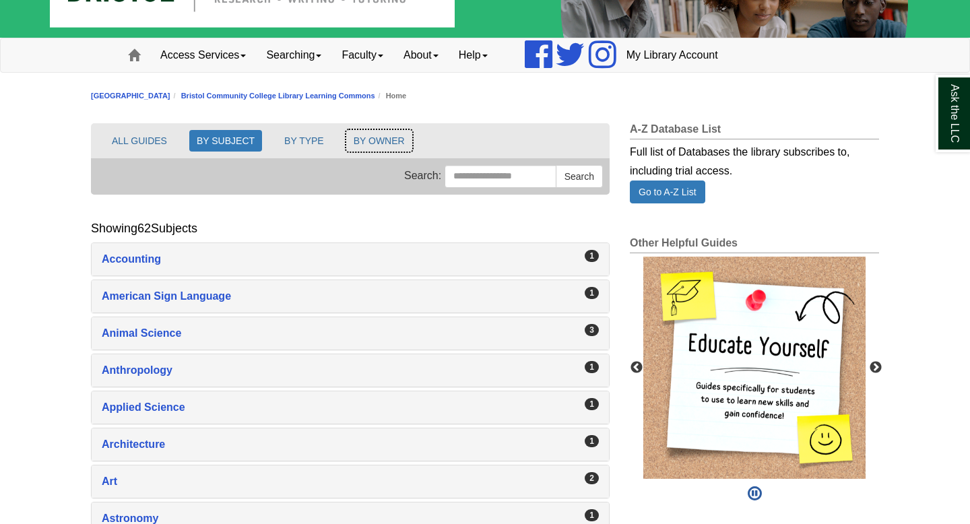
click at [366, 143] on button "BY OWNER" at bounding box center [379, 141] width 66 height 22
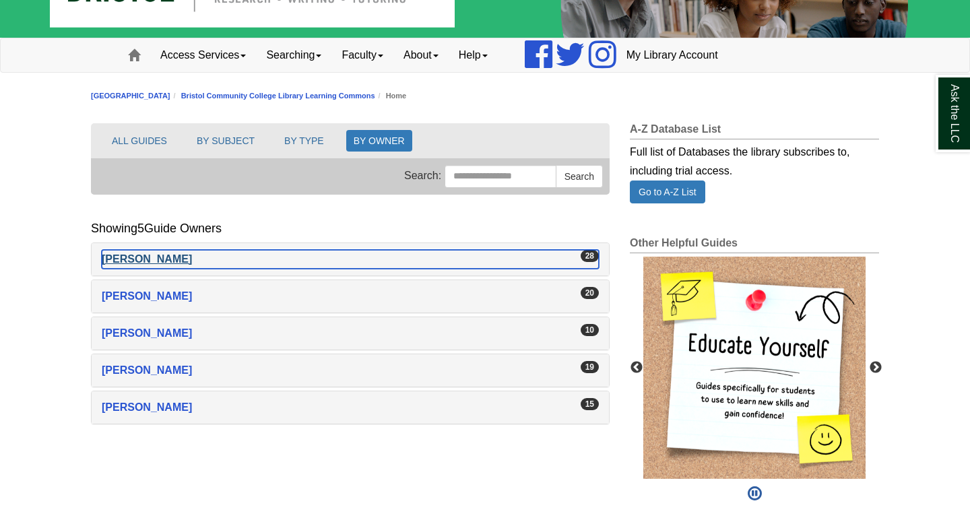
click at [225, 252] on div "[PERSON_NAME]" at bounding box center [350, 259] width 497 height 19
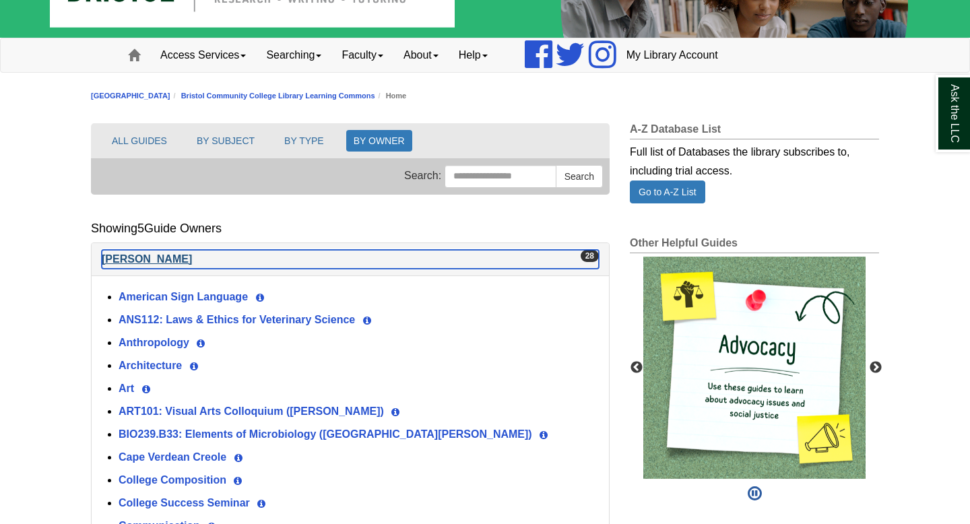
click at [225, 252] on div "[PERSON_NAME]" at bounding box center [350, 259] width 497 height 19
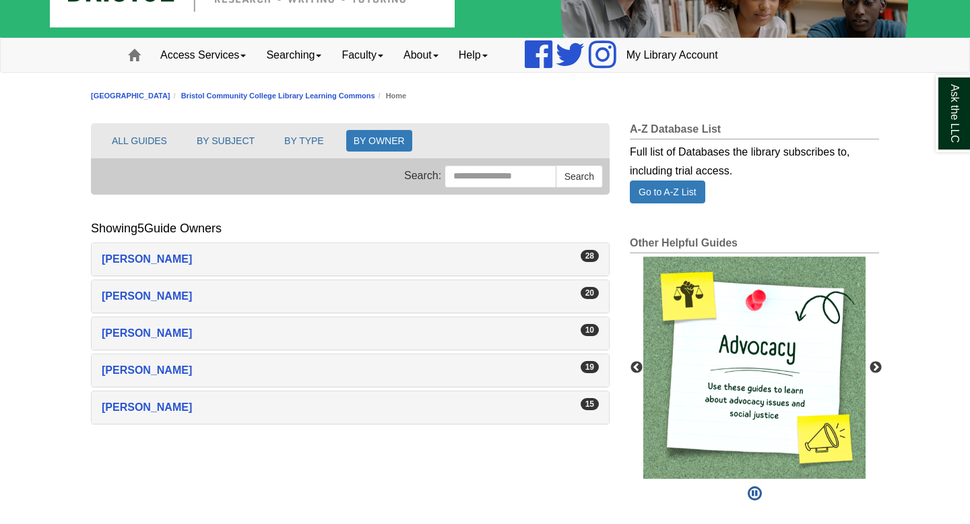
click at [318, 219] on div "**********" at bounding box center [350, 182] width 518 height 119
